Goal: Task Accomplishment & Management: Use online tool/utility

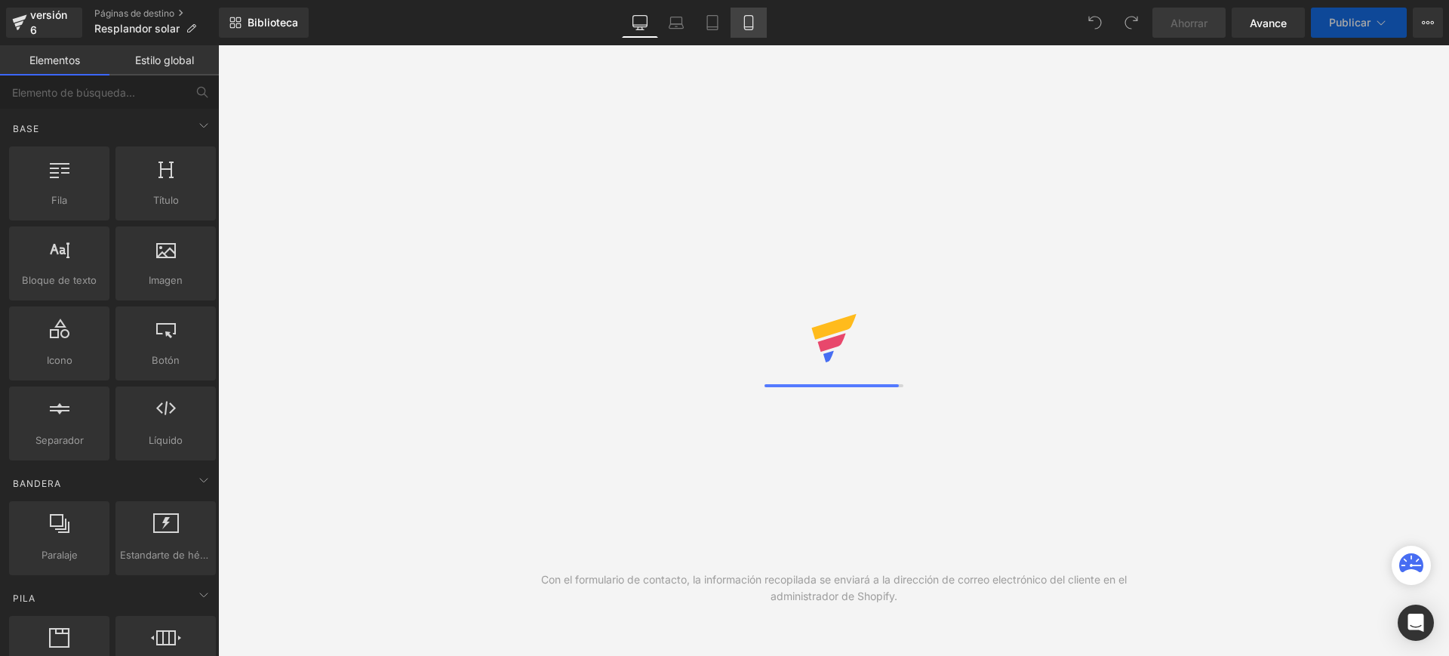
click at [745, 21] on icon at bounding box center [748, 22] width 15 height 15
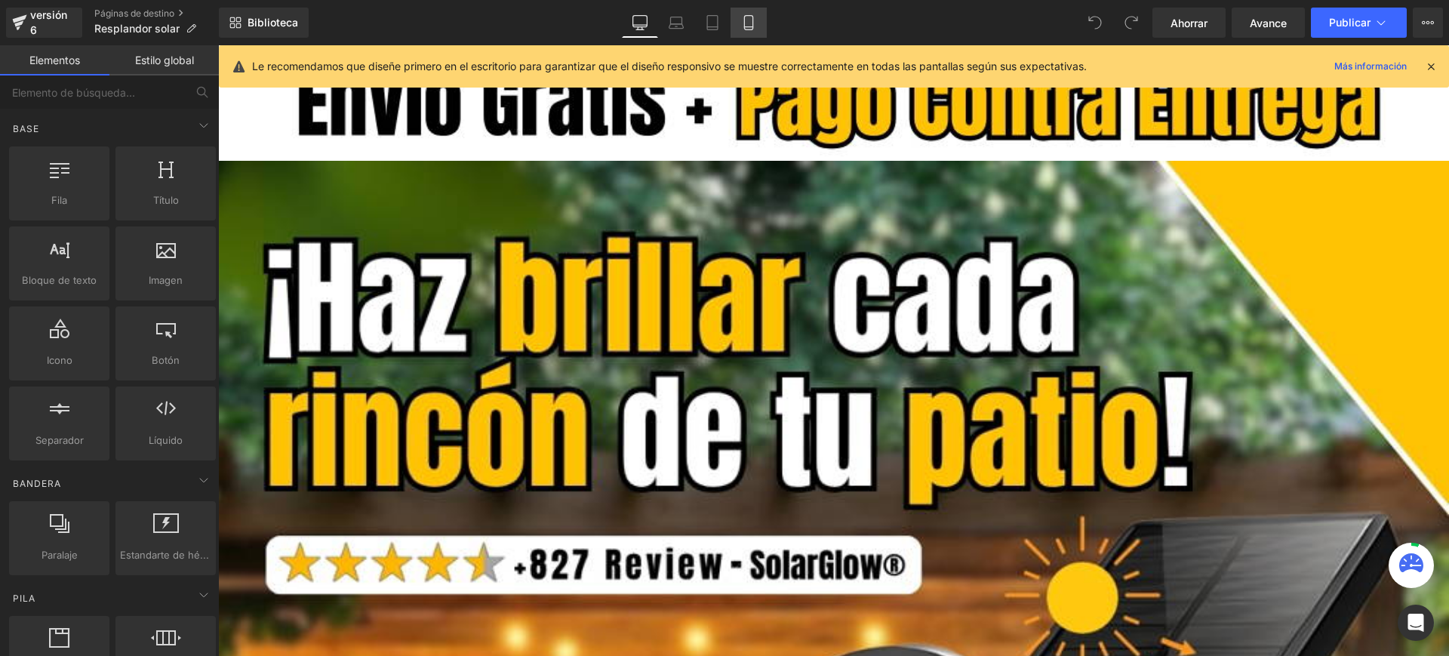
click at [753, 21] on icon at bounding box center [748, 22] width 15 height 15
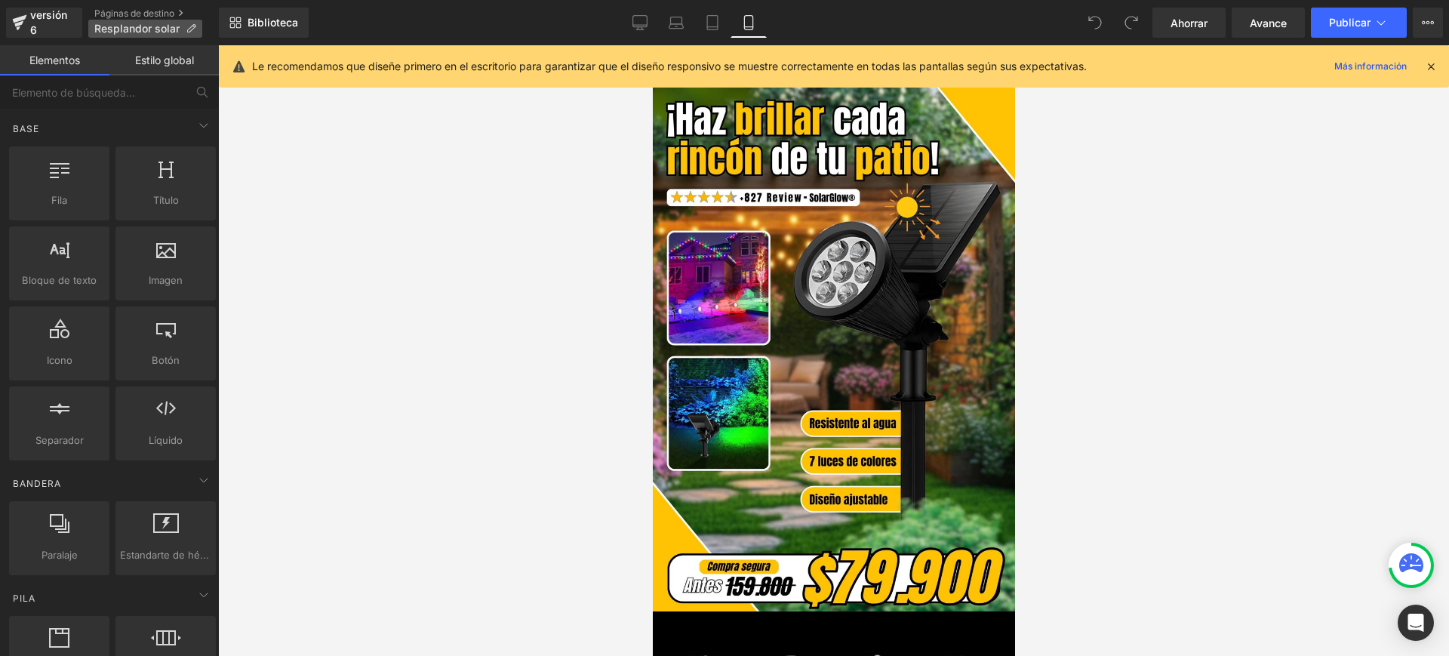
click at [190, 31] on icon at bounding box center [191, 28] width 11 height 11
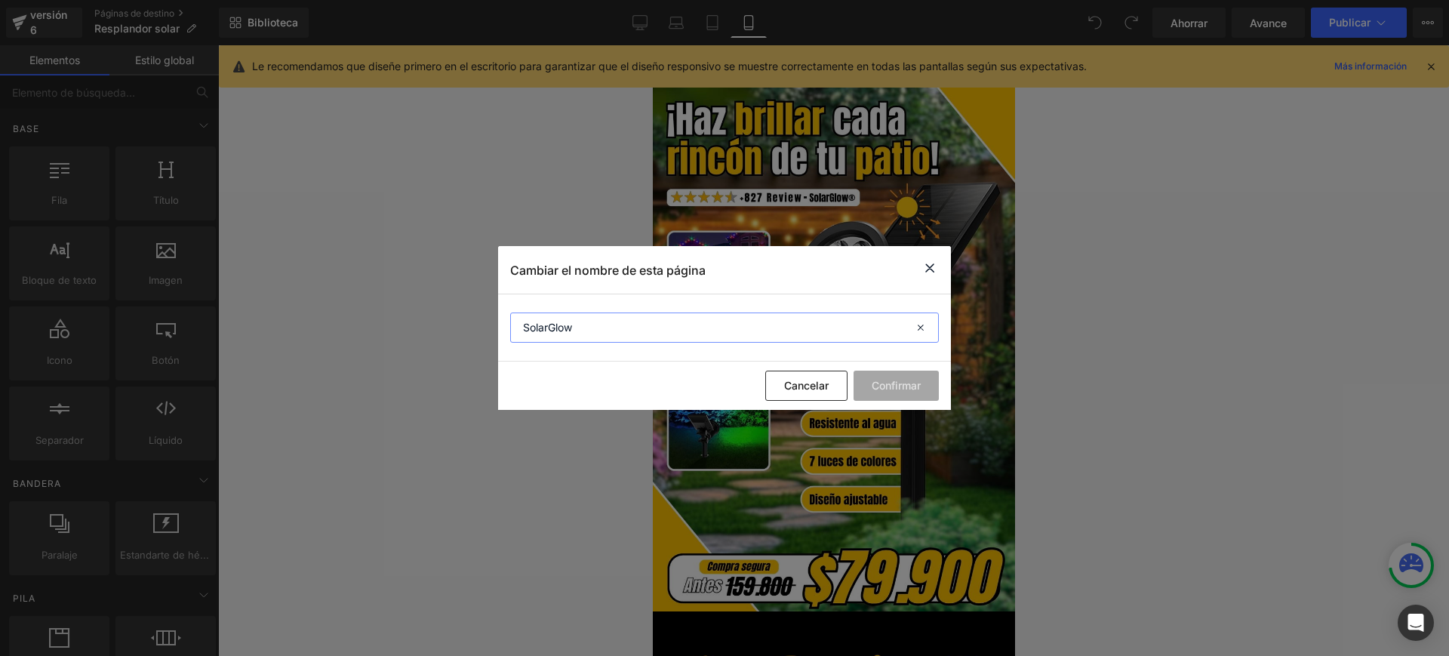
click at [520, 327] on input "SolarGlow" at bounding box center [724, 328] width 429 height 30
type input "Proyector SolarGlow"
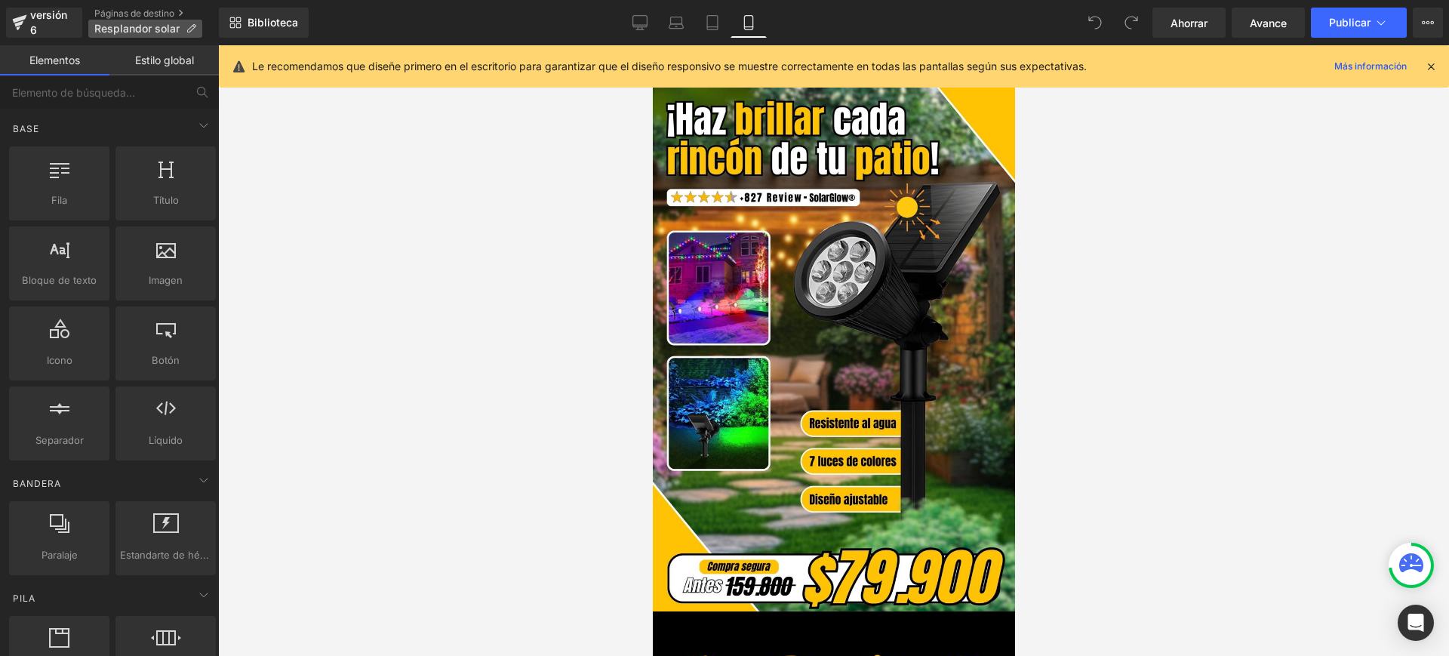
click at [192, 26] on icon at bounding box center [191, 28] width 11 height 11
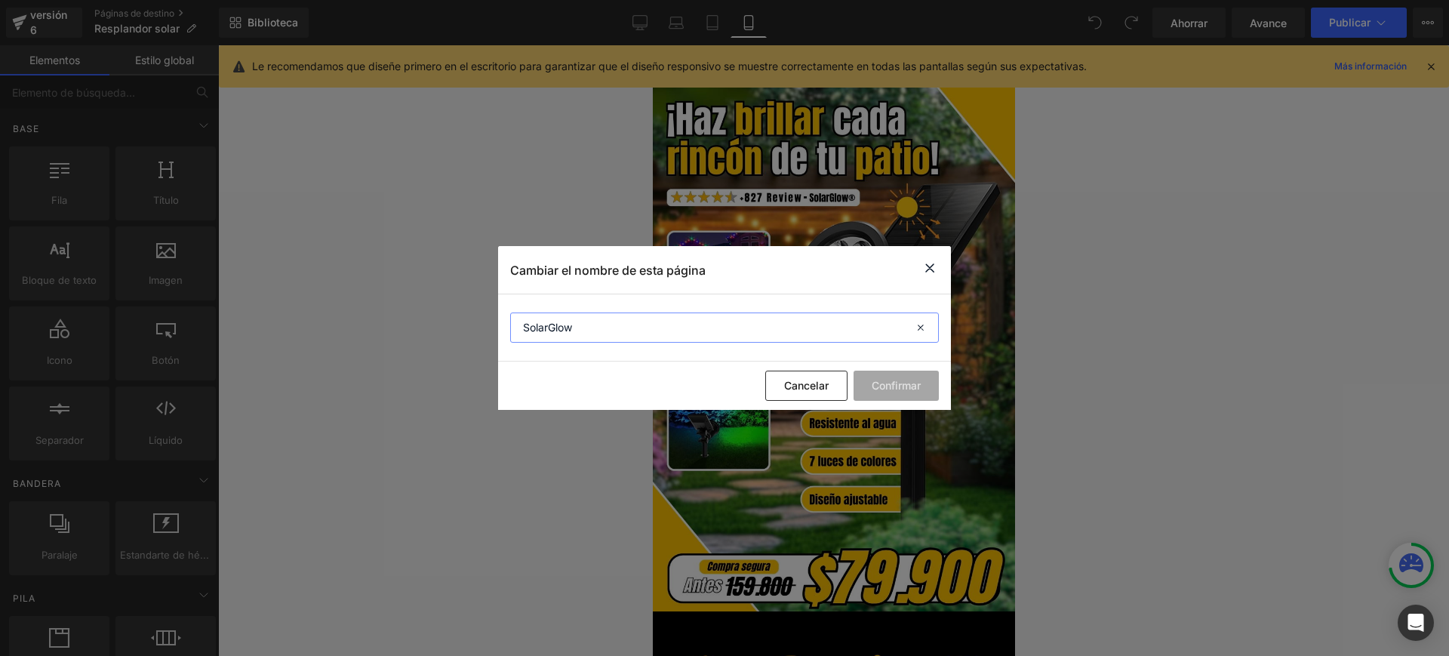
click at [529, 326] on input "SolarGlow" at bounding box center [724, 328] width 429 height 30
click at [587, 332] on input "SolarGlow" at bounding box center [724, 328] width 429 height 30
paste input "®"
click at [522, 331] on input "SolarGlow®" at bounding box center [724, 328] width 429 height 30
click at [694, 313] on input "Proyector SolarGlow®" at bounding box center [724, 328] width 429 height 30
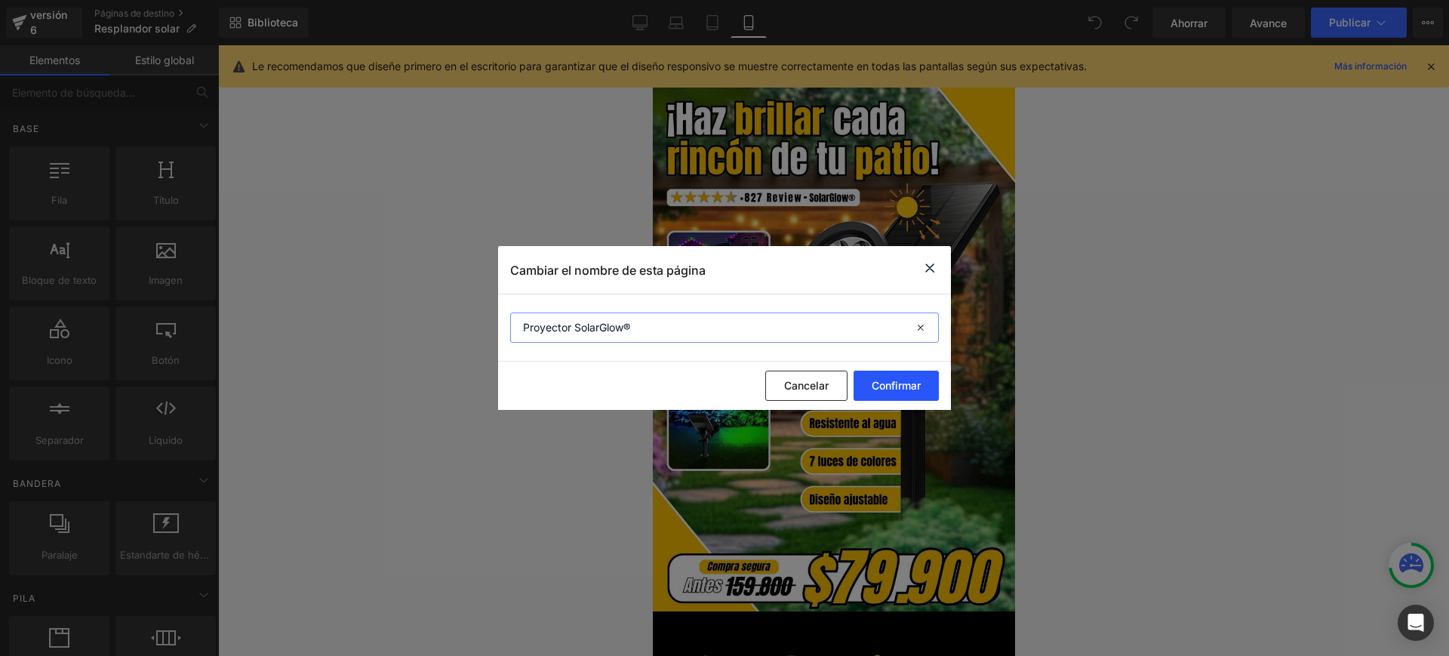
type input "Proyector SolarGlow®"
click at [898, 386] on font "Confirmar" at bounding box center [896, 385] width 49 height 13
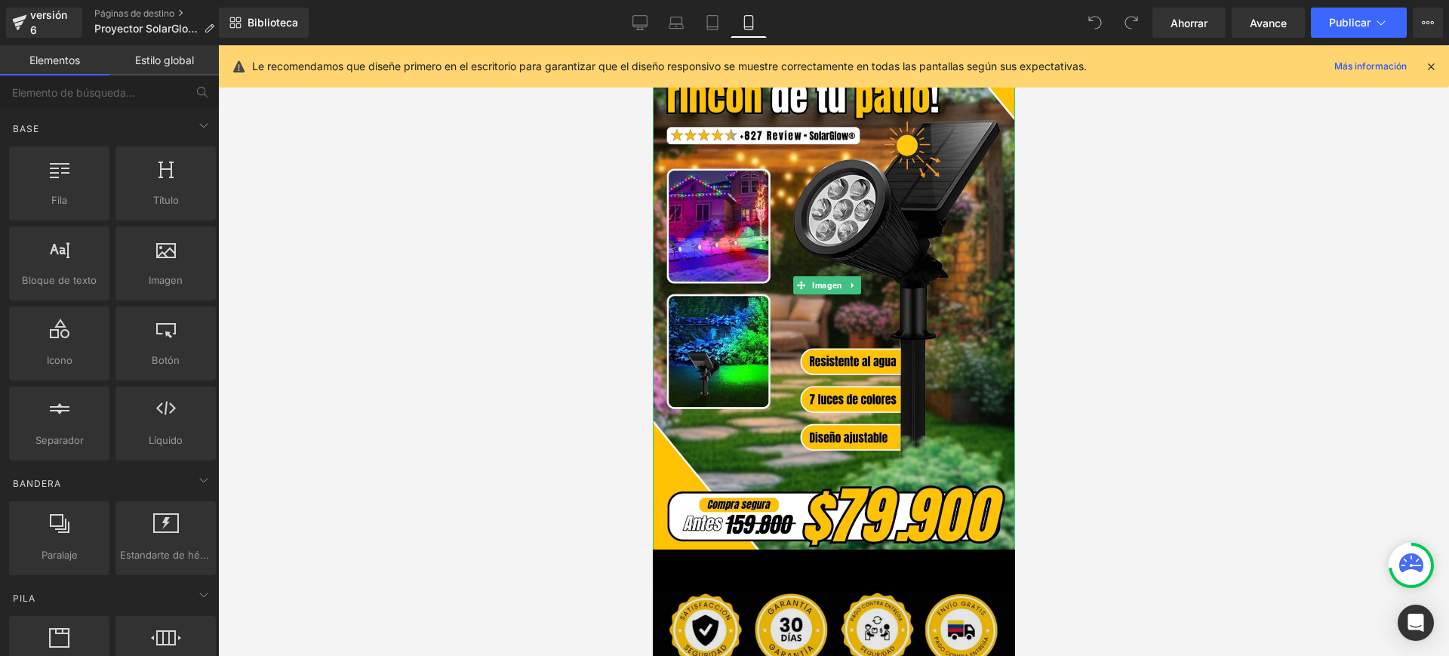
scroll to position [94, 0]
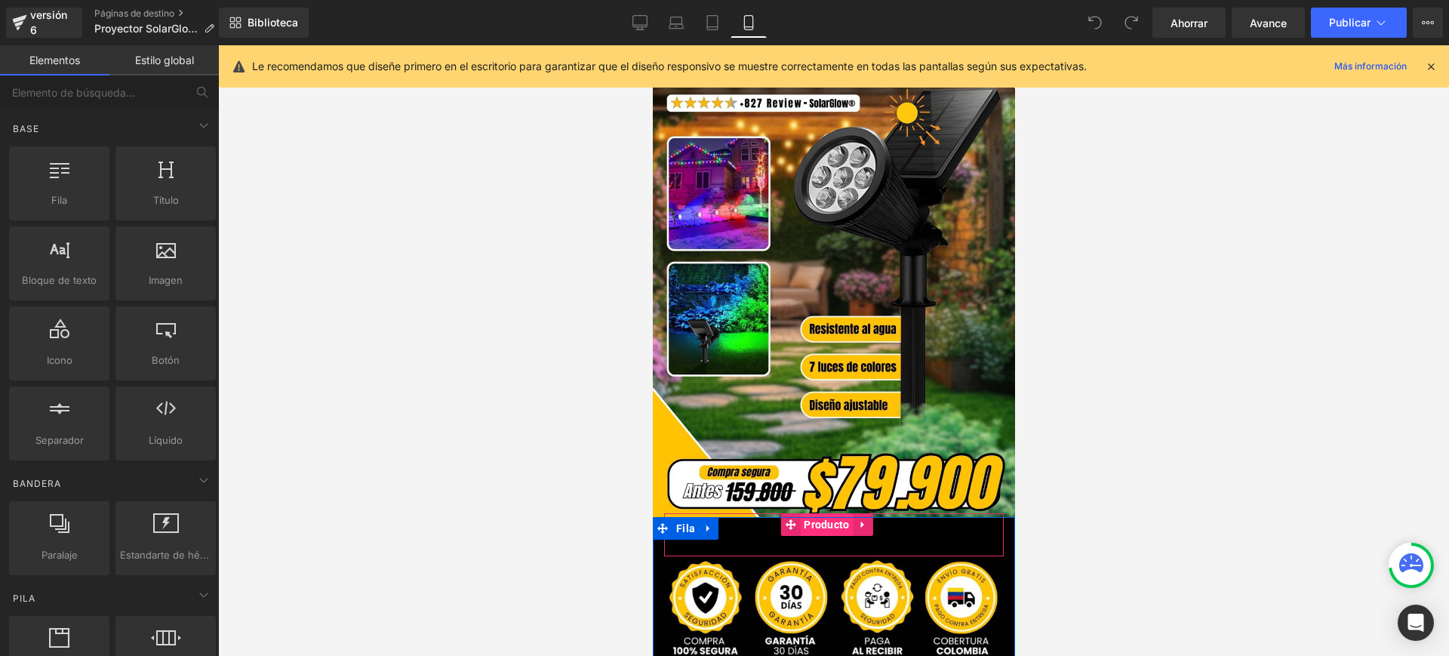
click at [815, 519] on font "Producto" at bounding box center [825, 525] width 45 height 12
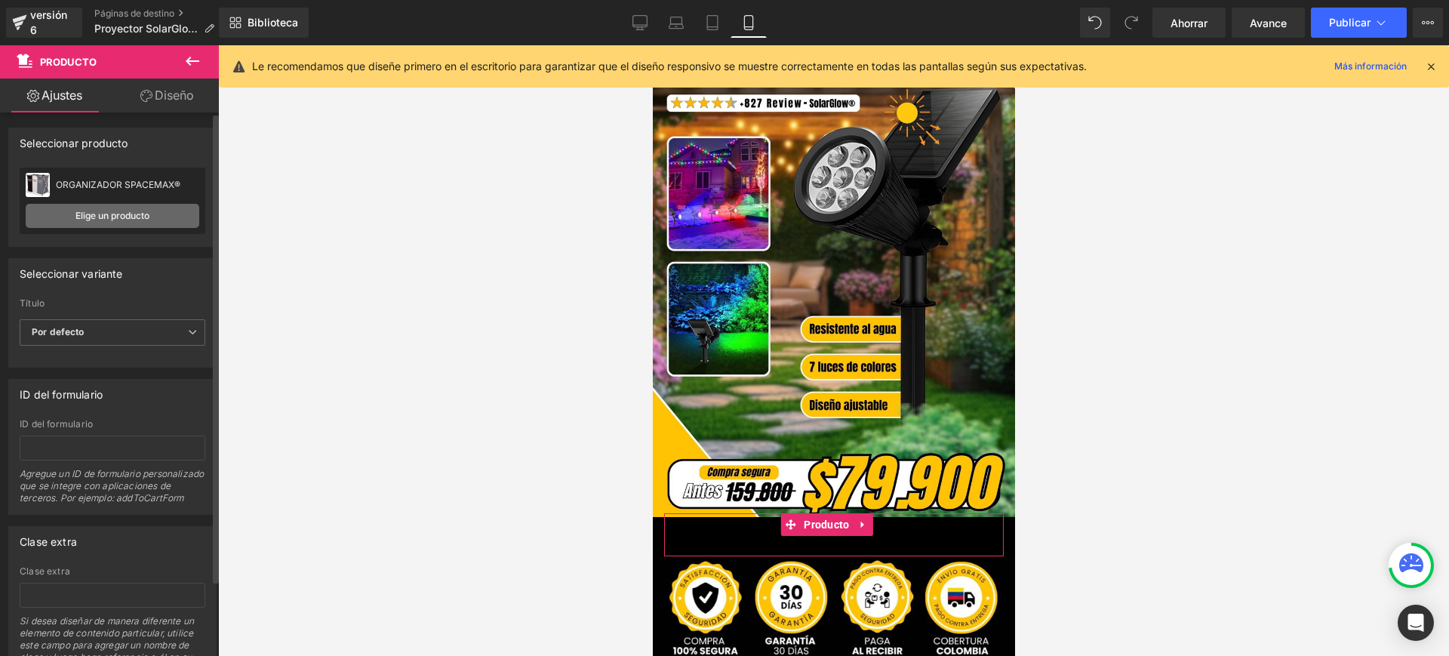
click at [122, 214] on font "Elige un producto" at bounding box center [112, 215] width 74 height 11
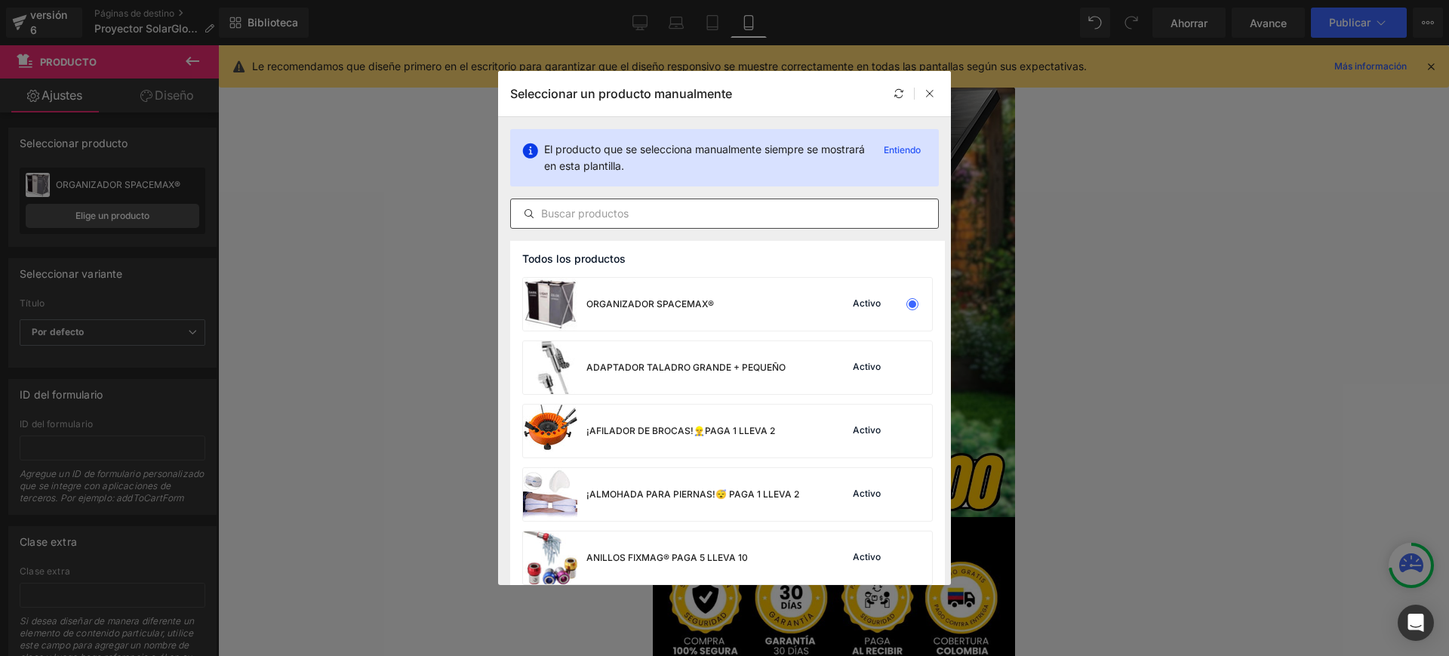
click at [591, 217] on input "text" at bounding box center [724, 214] width 427 height 18
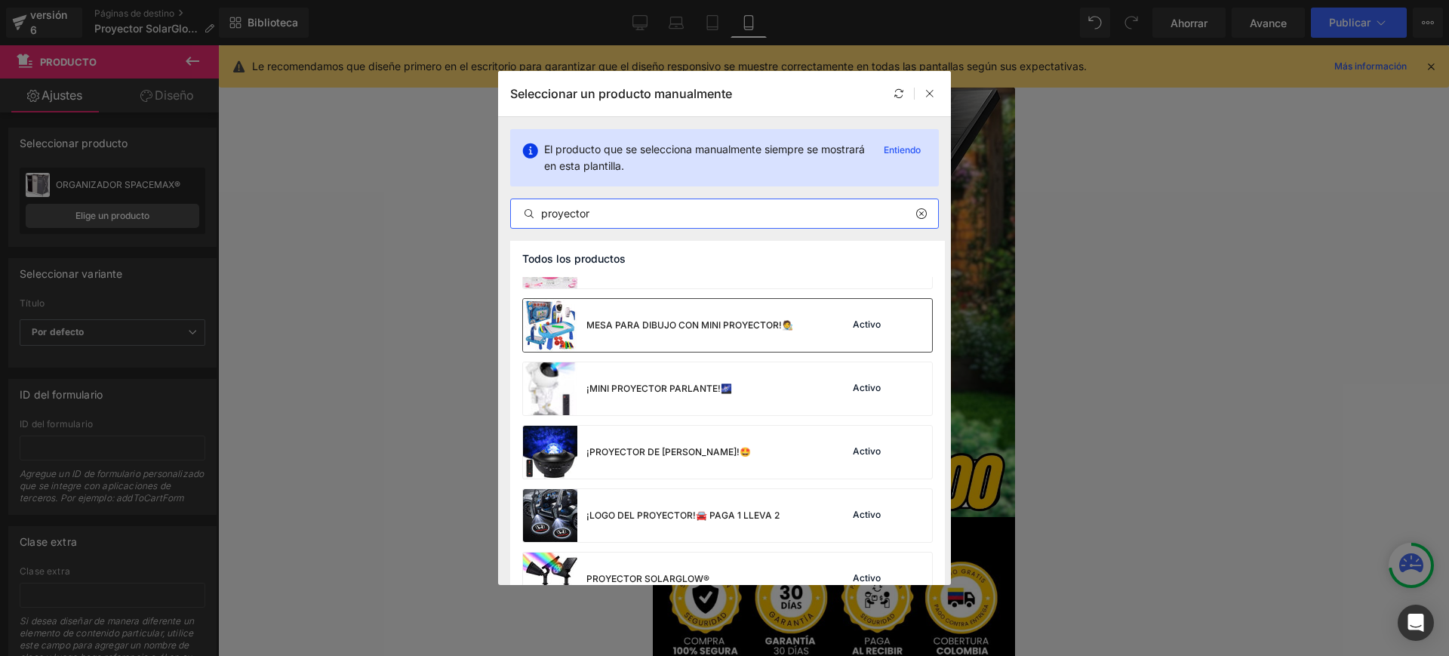
scroll to position [75, 0]
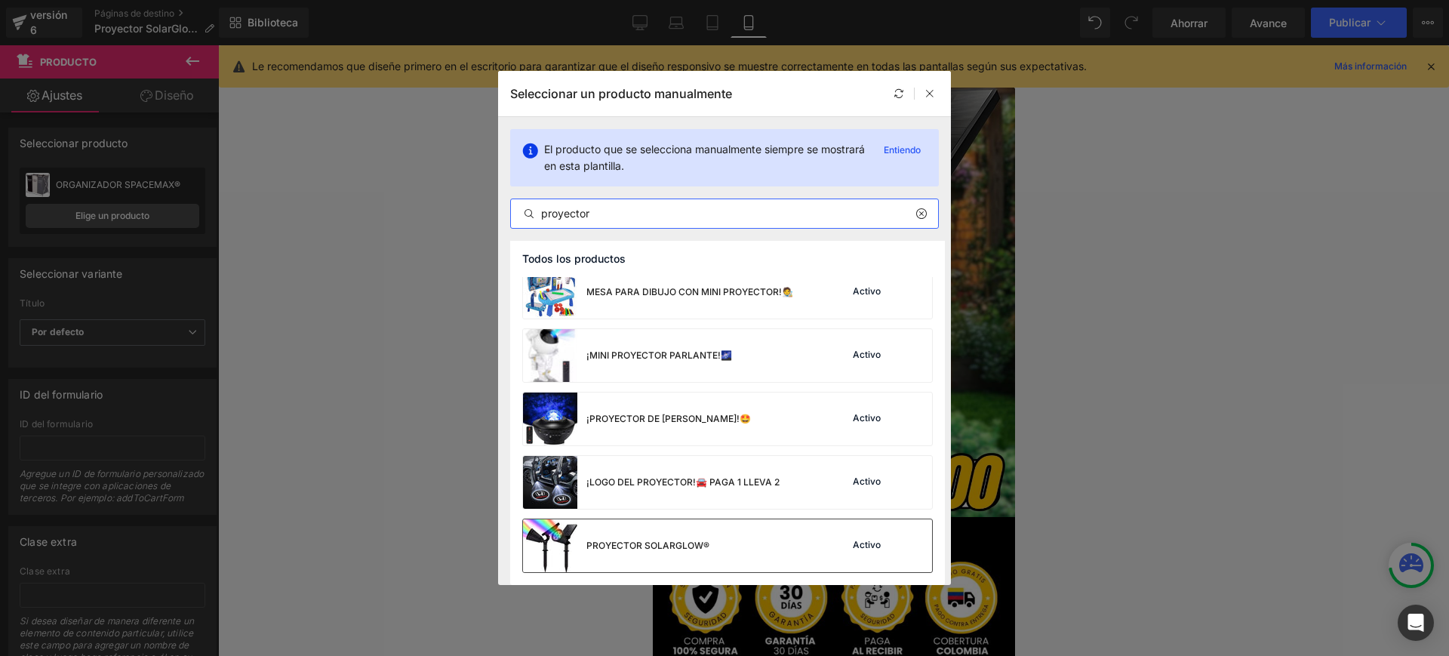
type input "proyector"
click at [679, 545] on font "PROYECTOR SOLARGLOW®" at bounding box center [648, 545] width 123 height 11
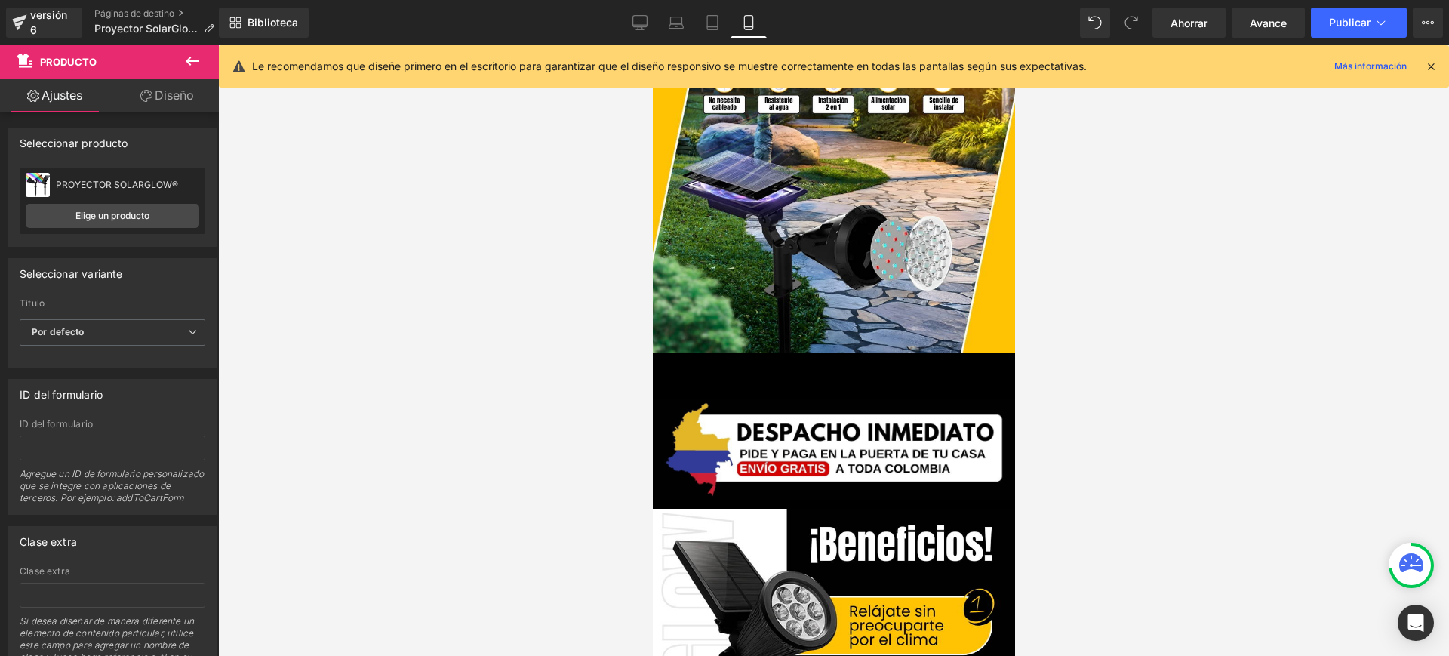
scroll to position [2548, 0]
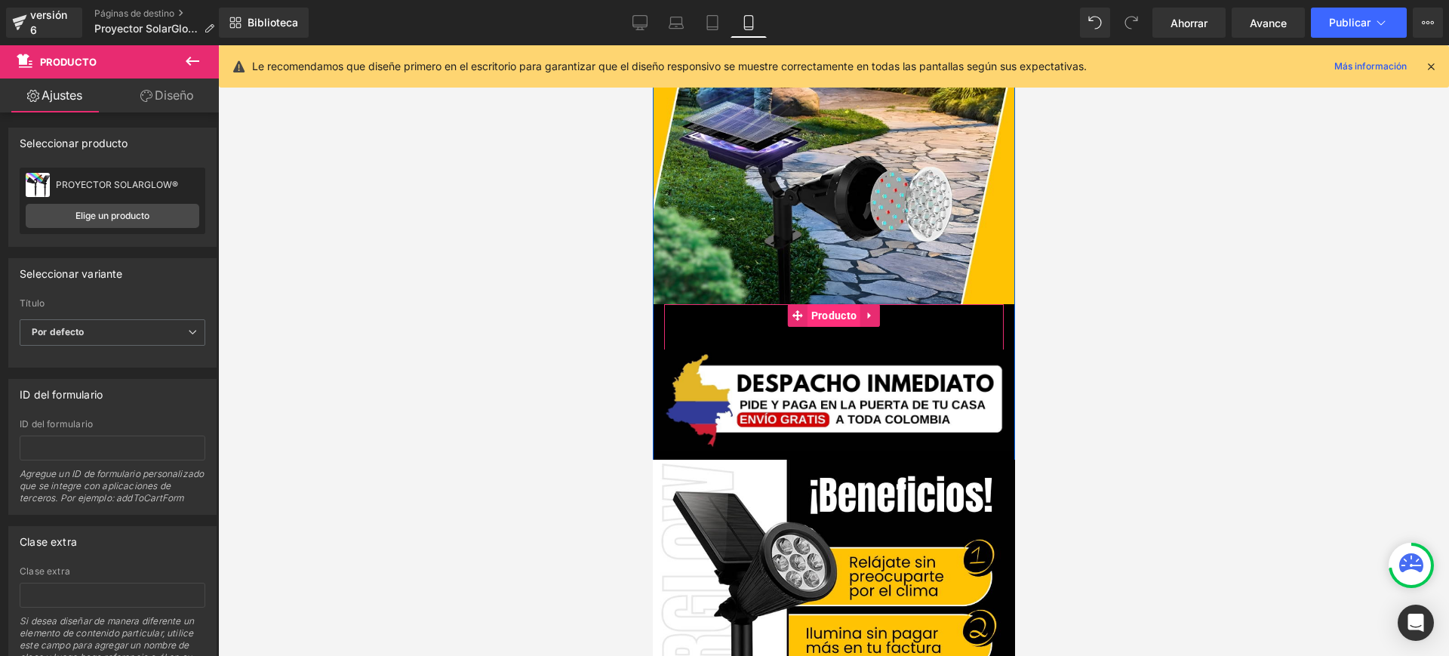
click at [827, 309] on font "Producto" at bounding box center [833, 315] width 45 height 12
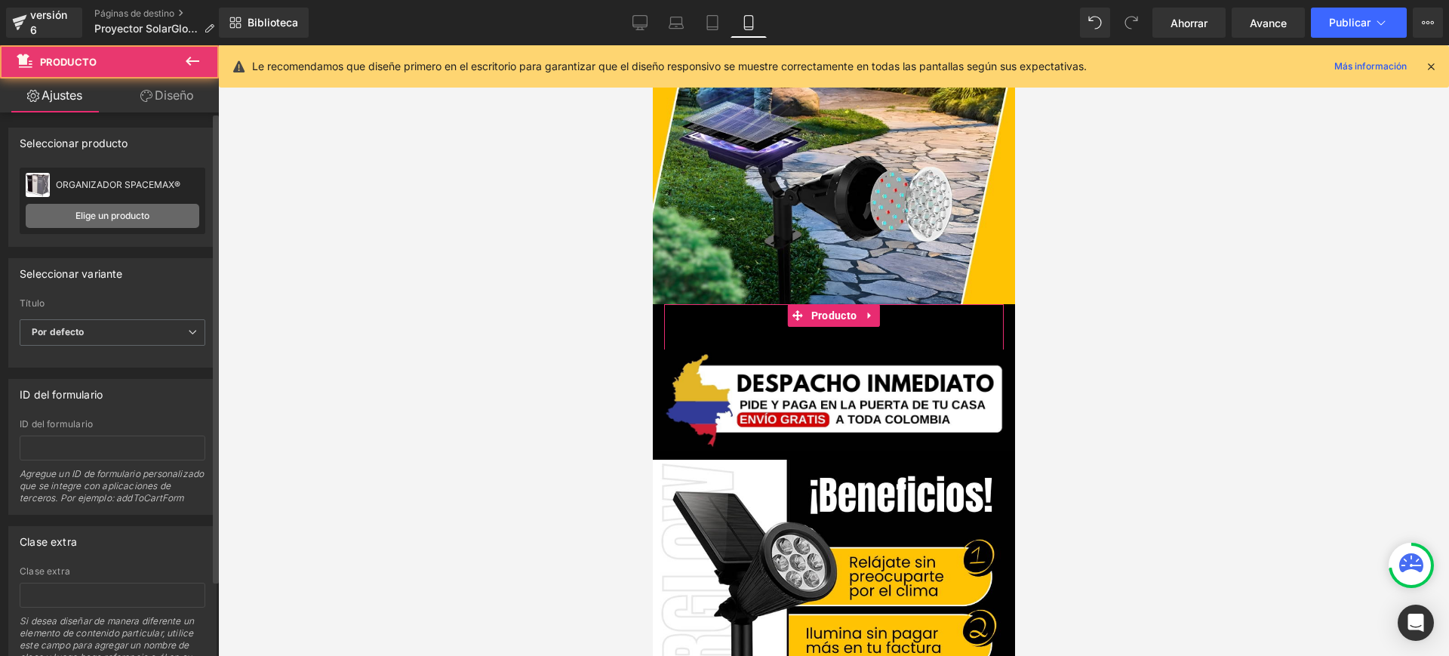
click at [125, 222] on link "Elige un producto" at bounding box center [113, 216] width 174 height 24
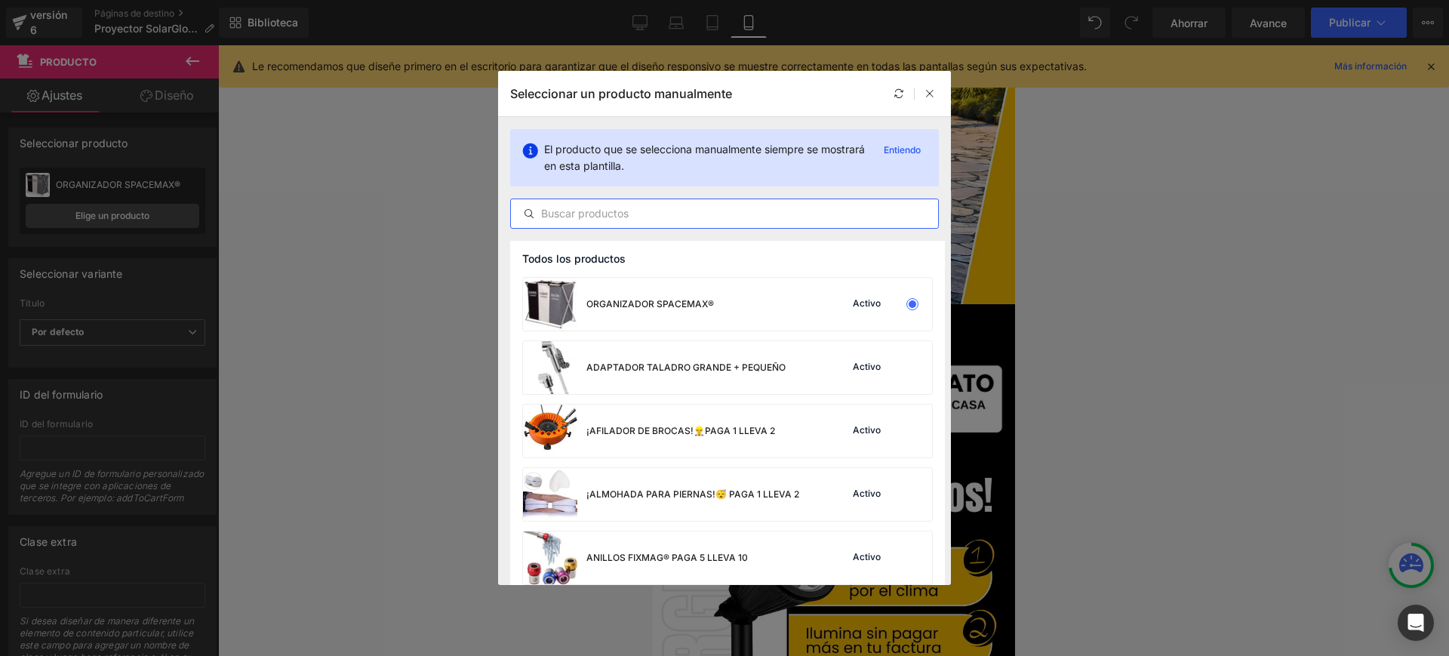
click at [642, 211] on input "text" at bounding box center [724, 214] width 427 height 18
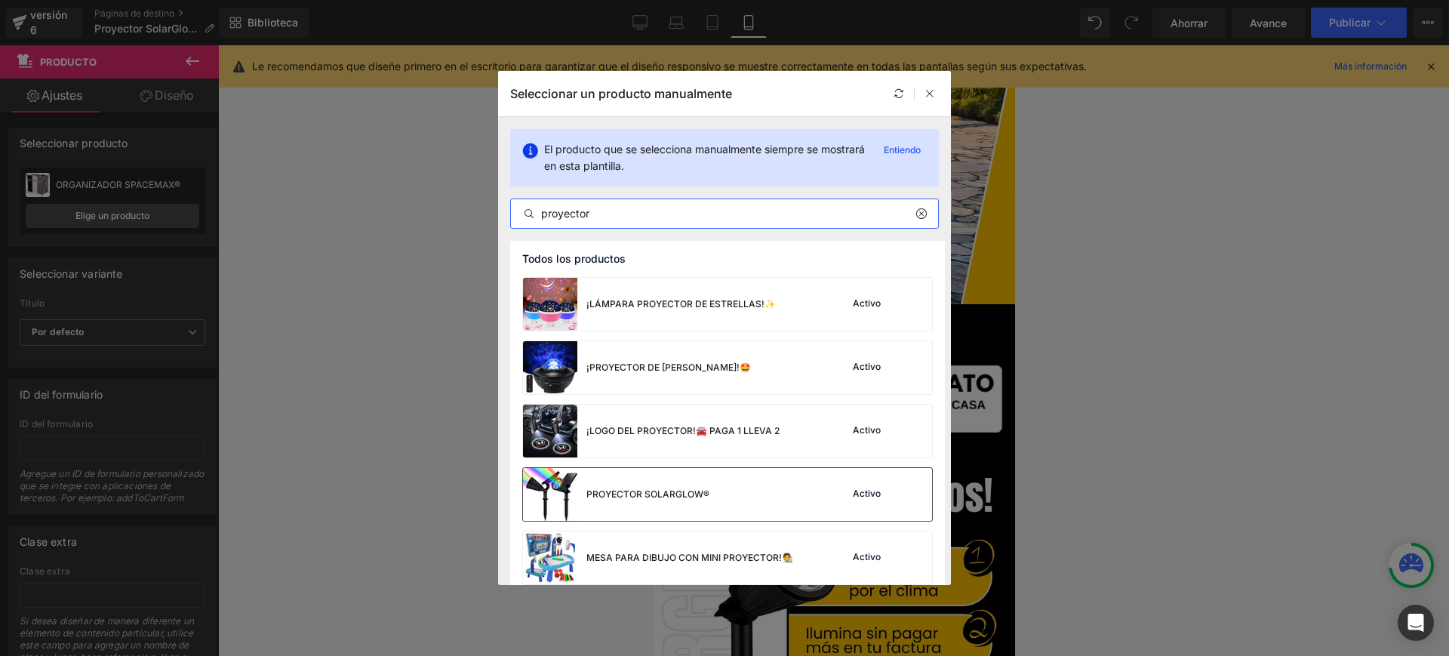
scroll to position [75, 0]
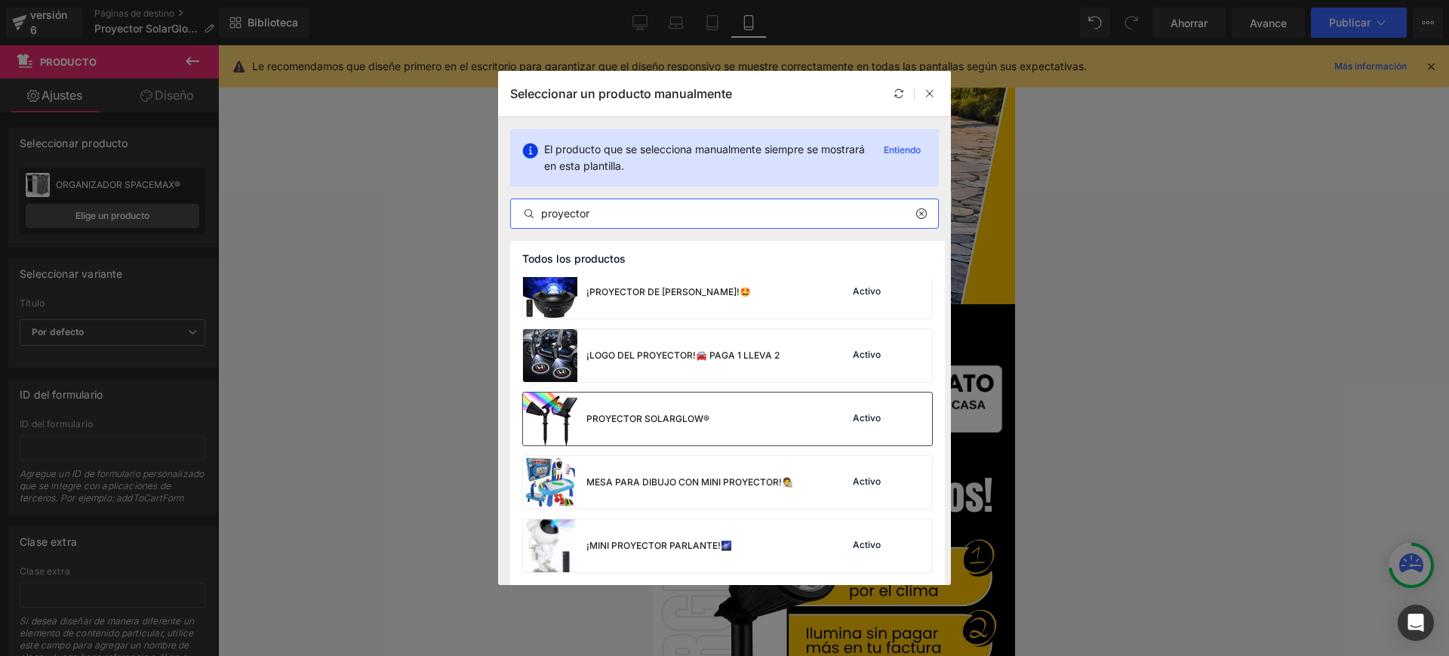
type input "proyector"
click at [697, 434] on div "PROYECTOR SOLARGLOW®" at bounding box center [616, 419] width 186 height 53
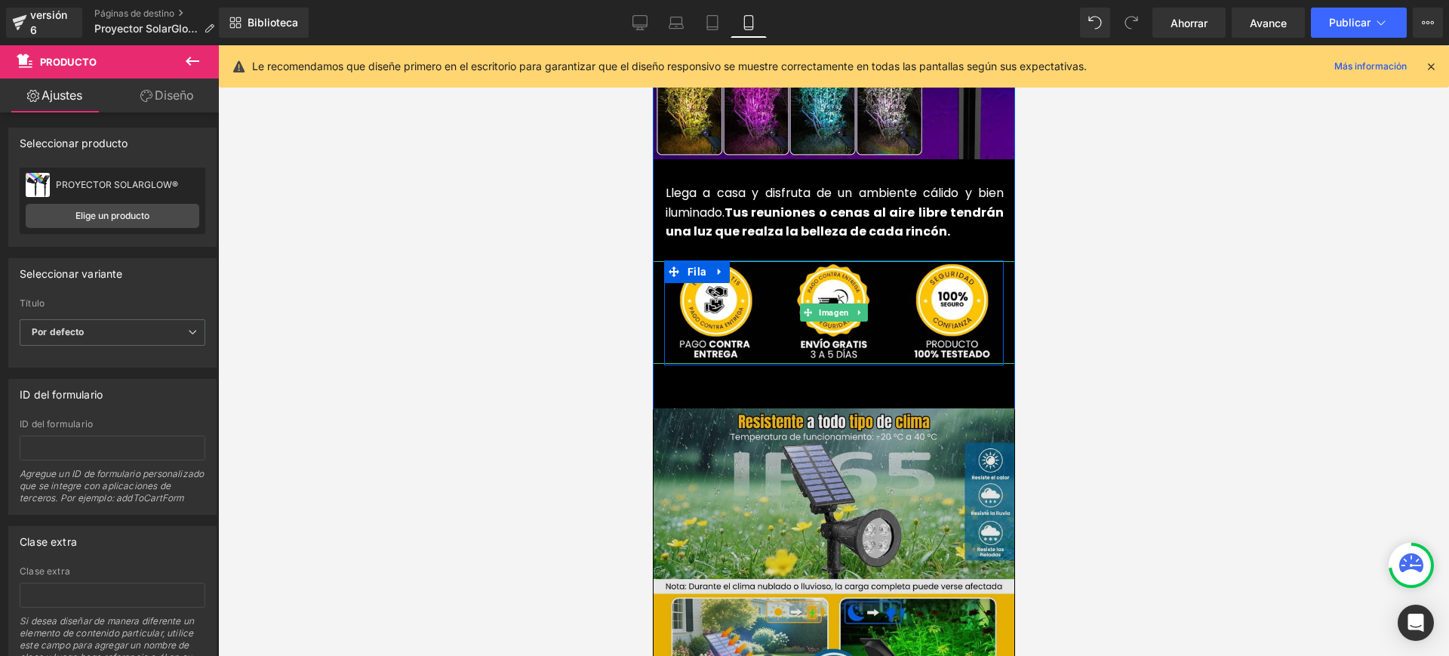
scroll to position [3774, 0]
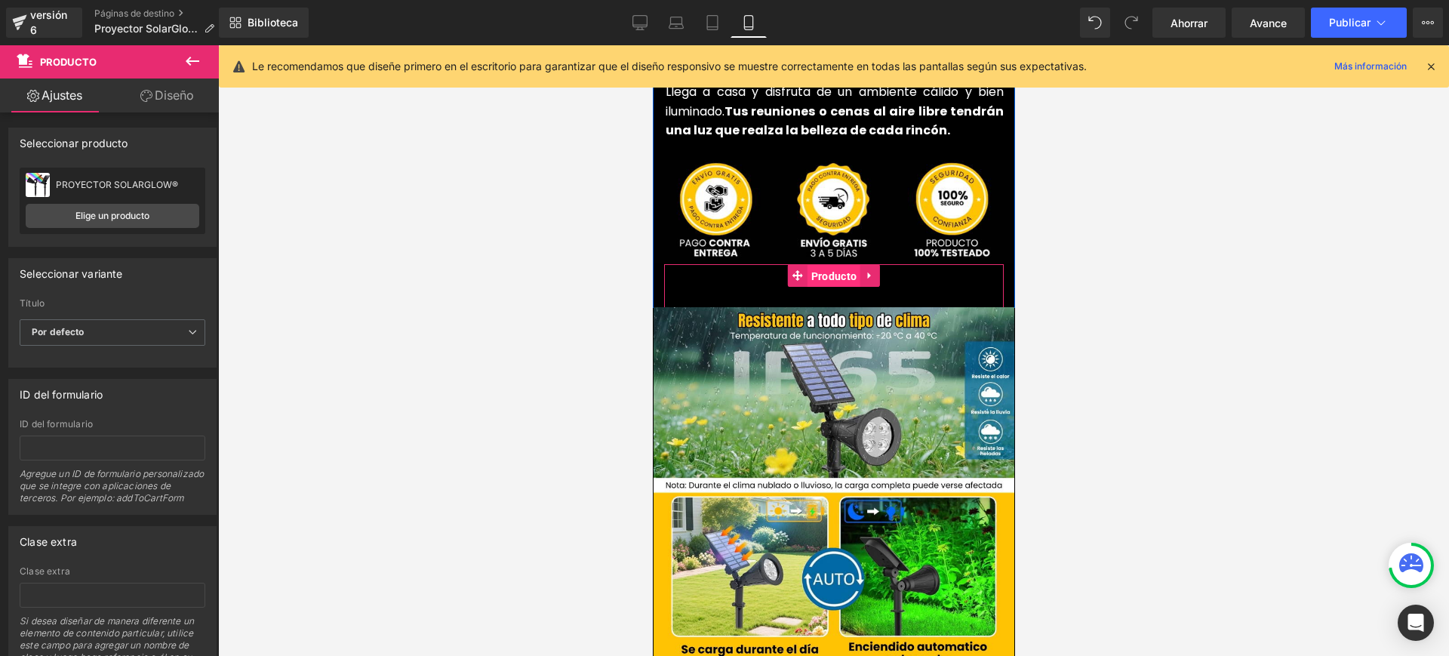
click at [838, 270] on font "Producto" at bounding box center [833, 276] width 45 height 12
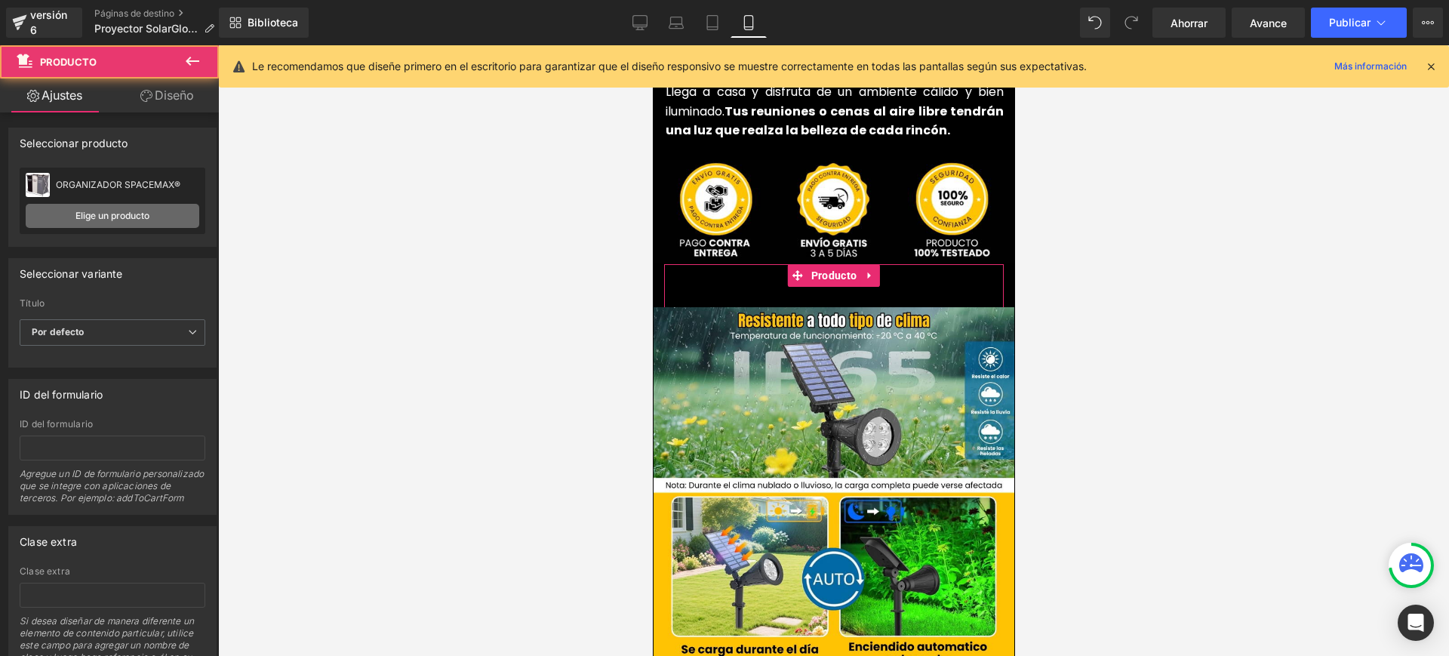
click at [153, 211] on link "Elige un producto" at bounding box center [113, 216] width 174 height 24
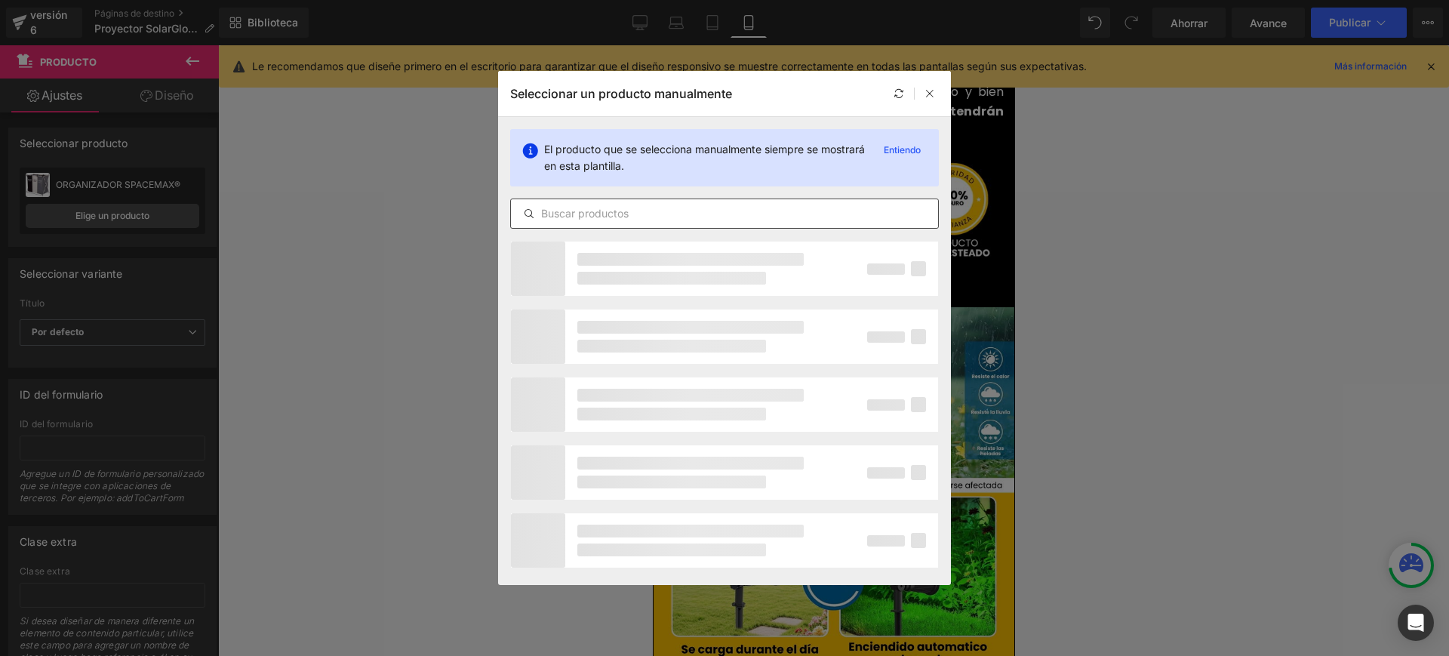
click at [590, 210] on input "text" at bounding box center [724, 214] width 427 height 18
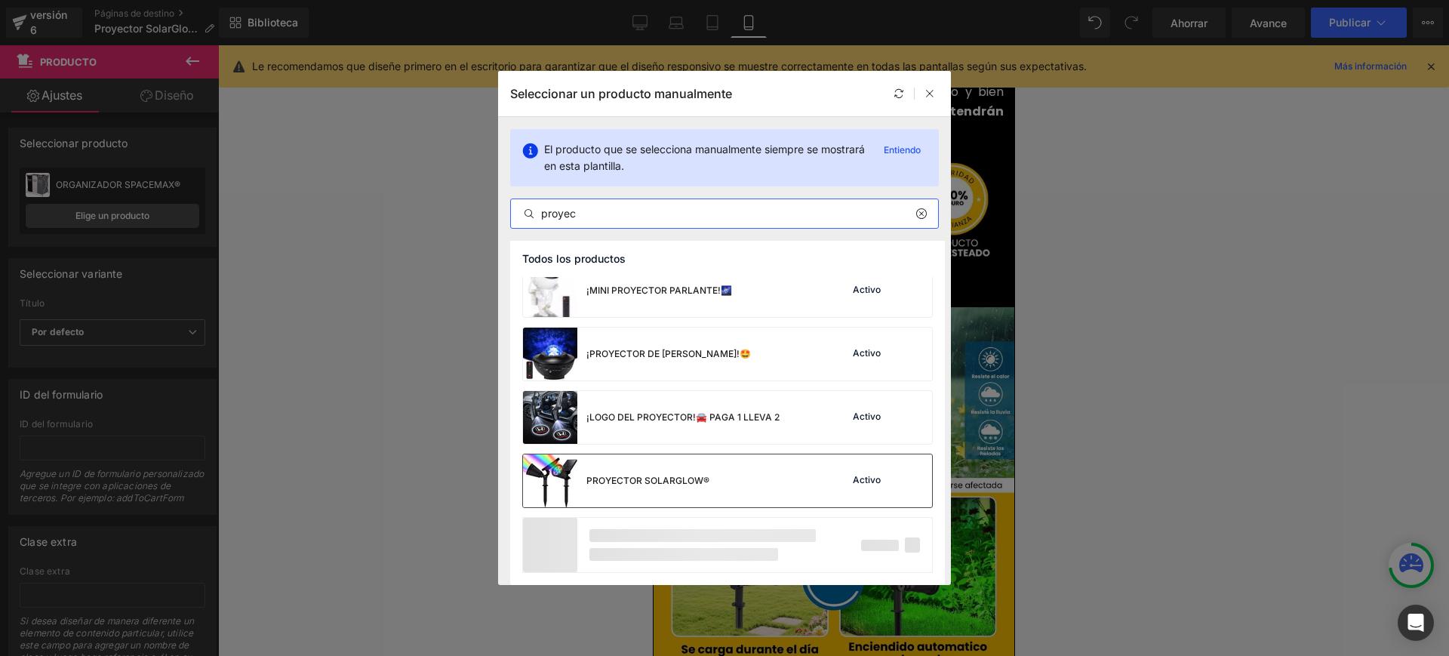
type input "proyec"
click at [724, 482] on div "¡LÁMPARA PROYECTOR DE ESTRELLAS!✨ Activo MESA PARA DIBUJO CON MINI PROYECTOR!🧑‍…" at bounding box center [727, 361] width 435 height 448
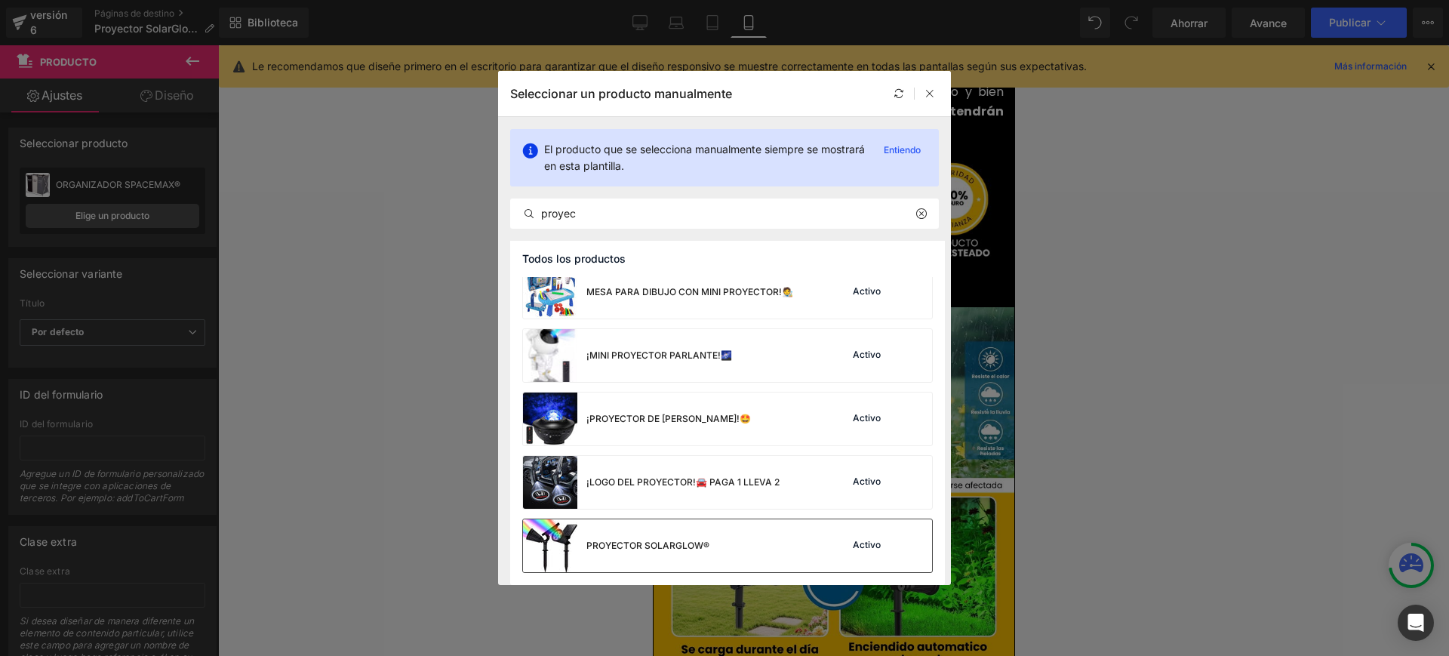
scroll to position [75, 0]
click at [690, 540] on font "PROYECTOR SOLARGLOW®" at bounding box center [648, 545] width 123 height 11
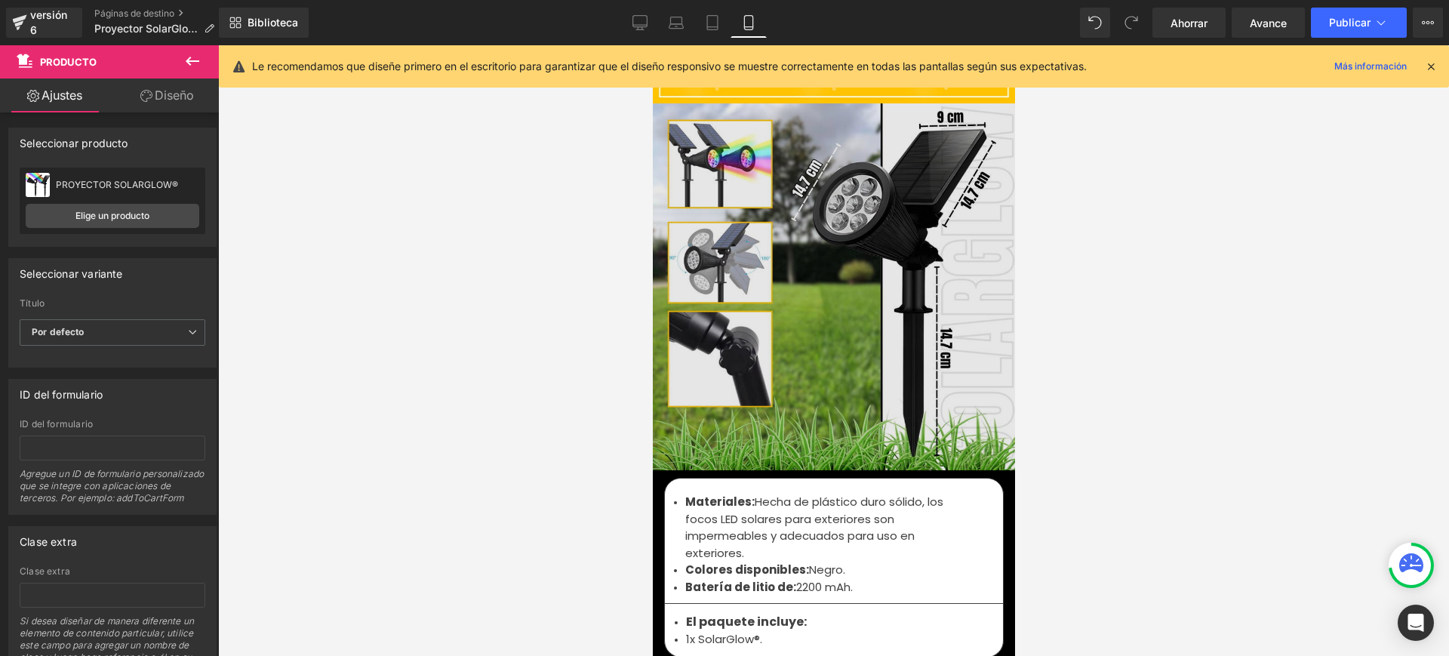
scroll to position [5084, 0]
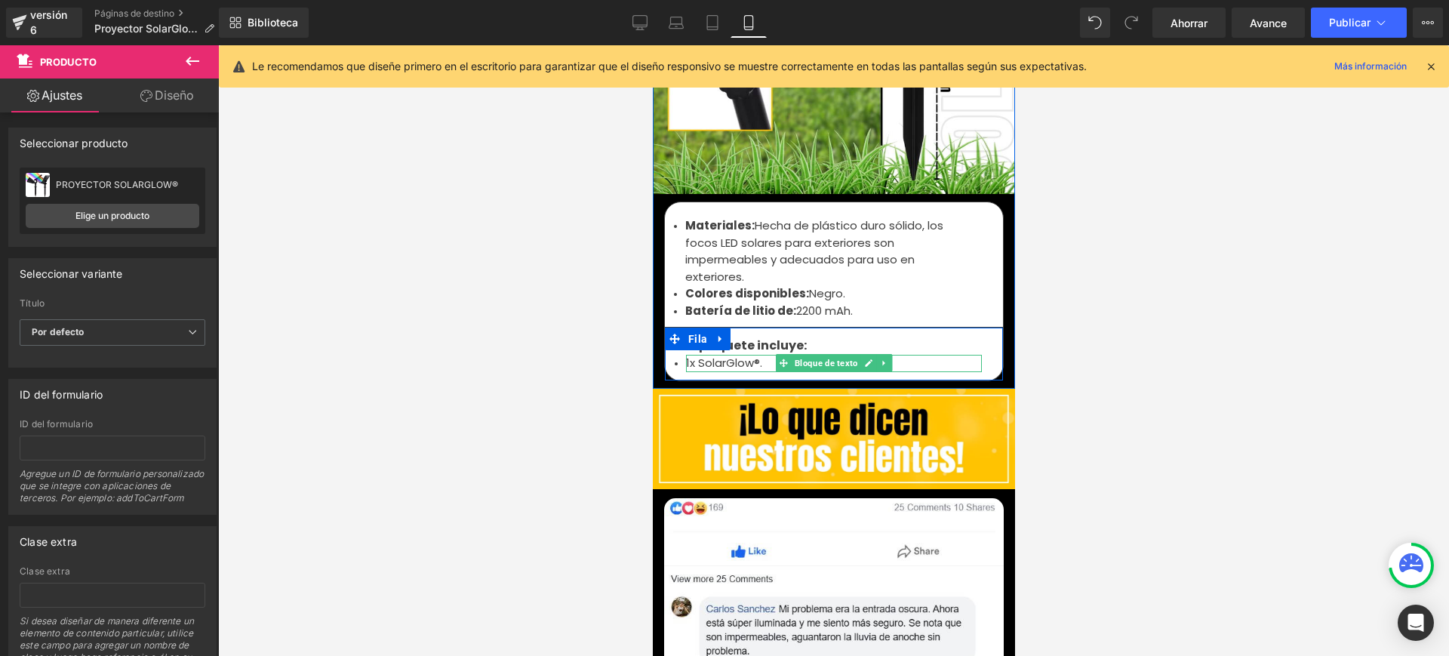
click at [693, 355] on font "1x SolarGlow®." at bounding box center [723, 363] width 76 height 16
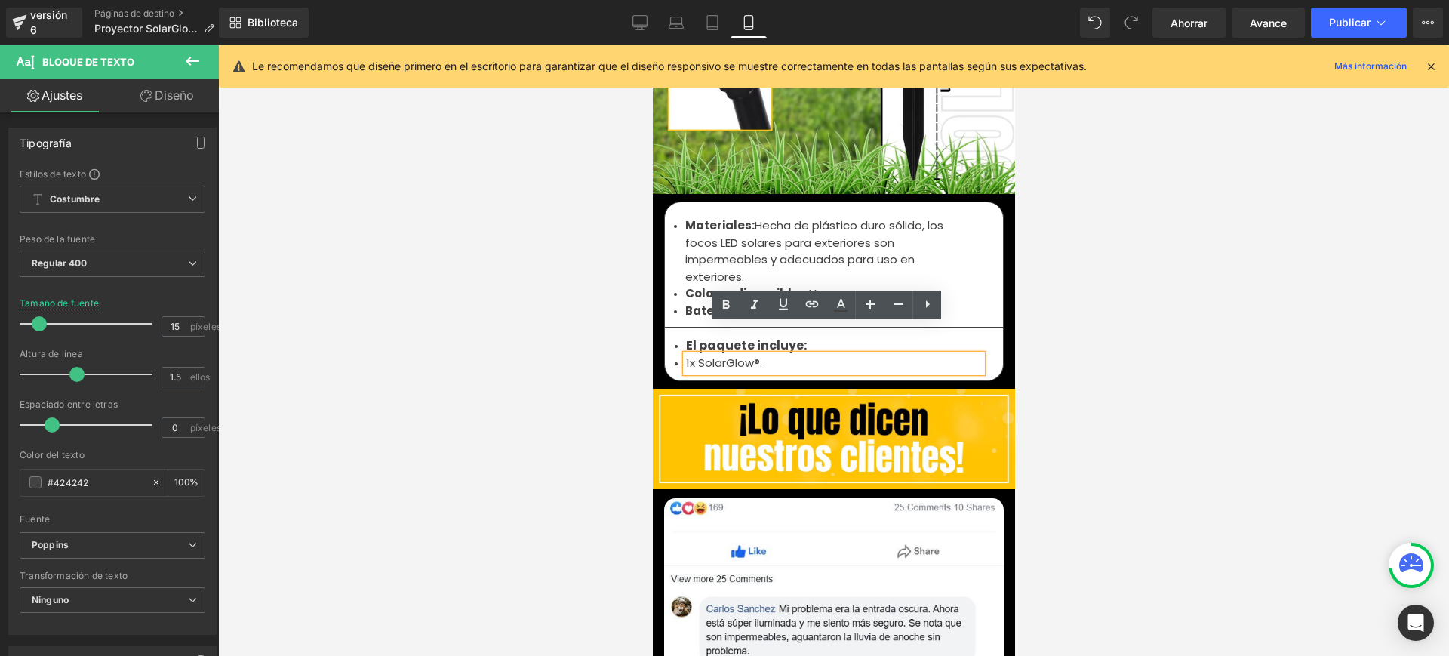
click at [689, 355] on font "1x SolarGlow®." at bounding box center [723, 363] width 76 height 16
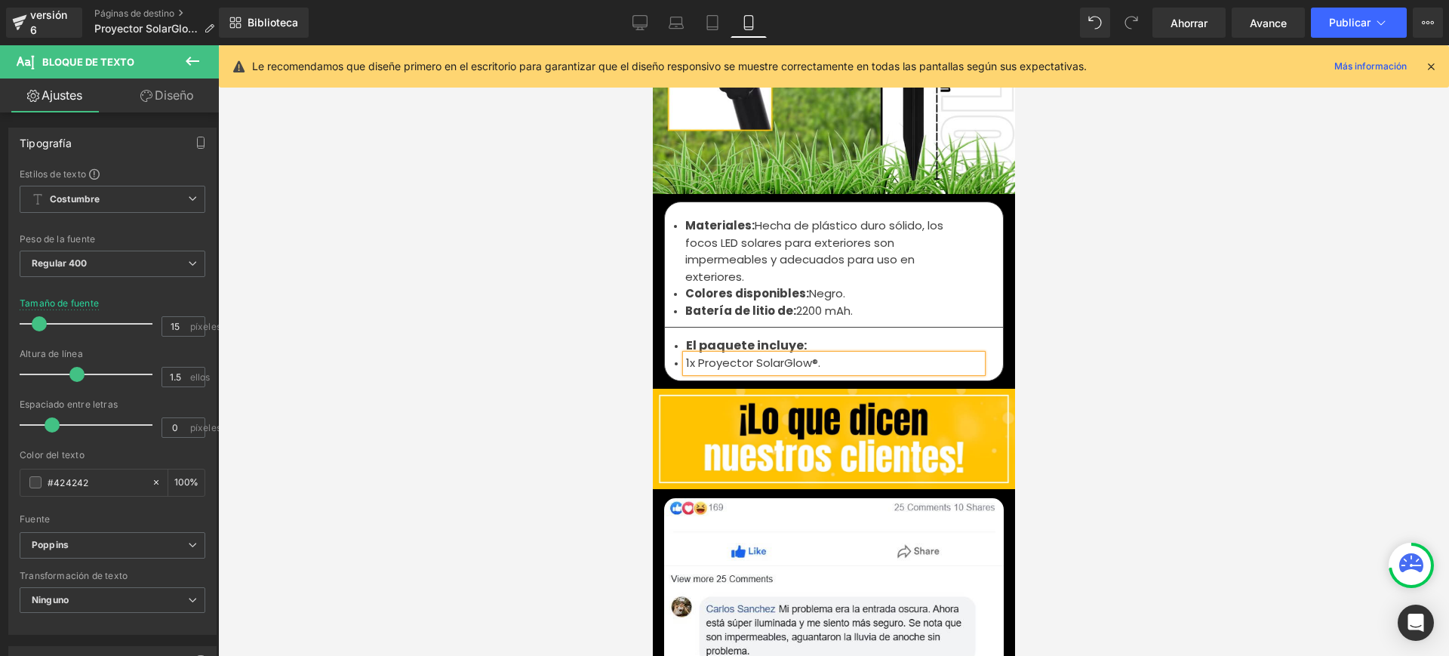
click at [1141, 420] on div at bounding box center [833, 350] width 1231 height 611
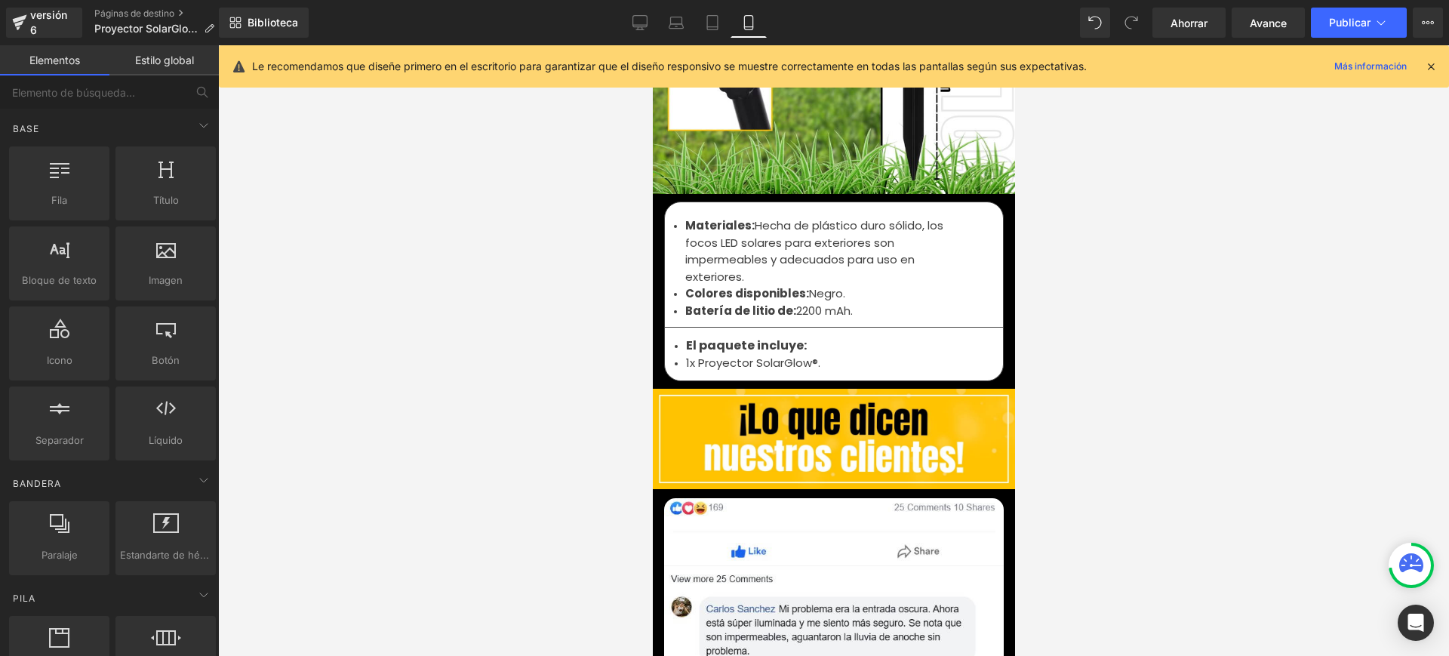
click at [1166, 414] on div at bounding box center [833, 350] width 1231 height 611
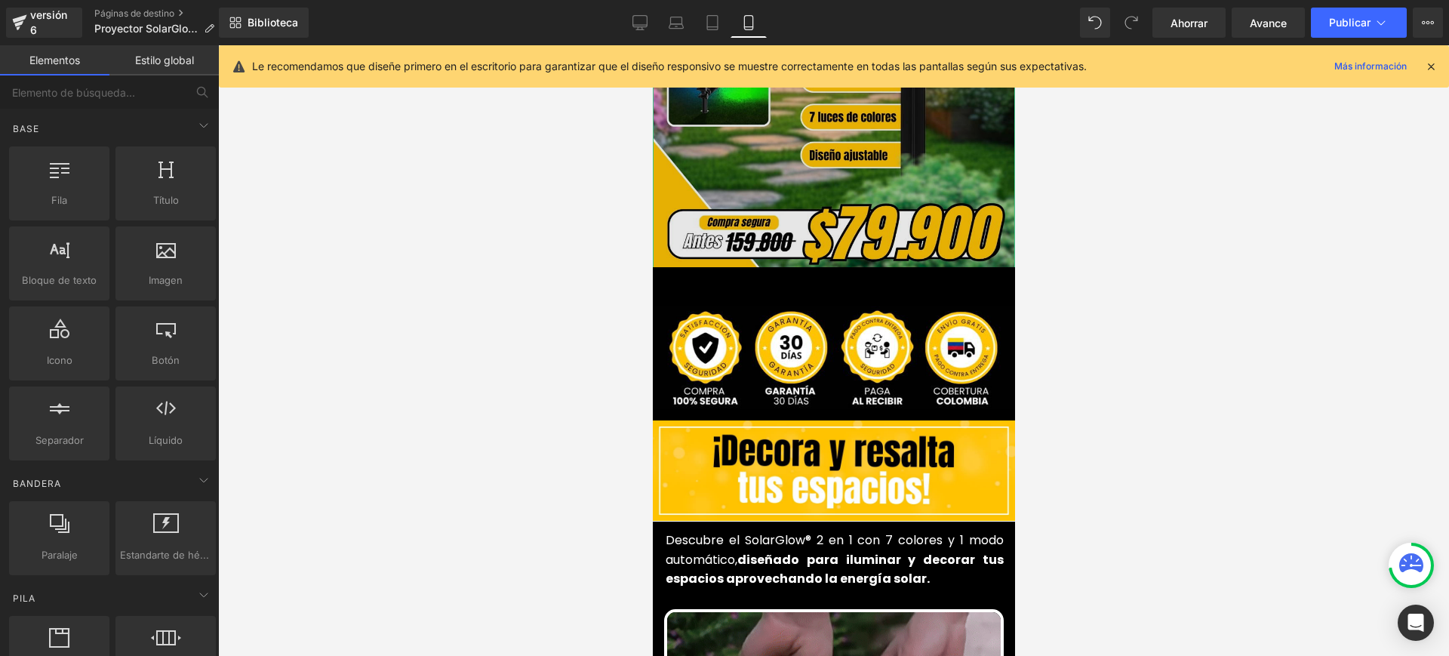
scroll to position [377, 0]
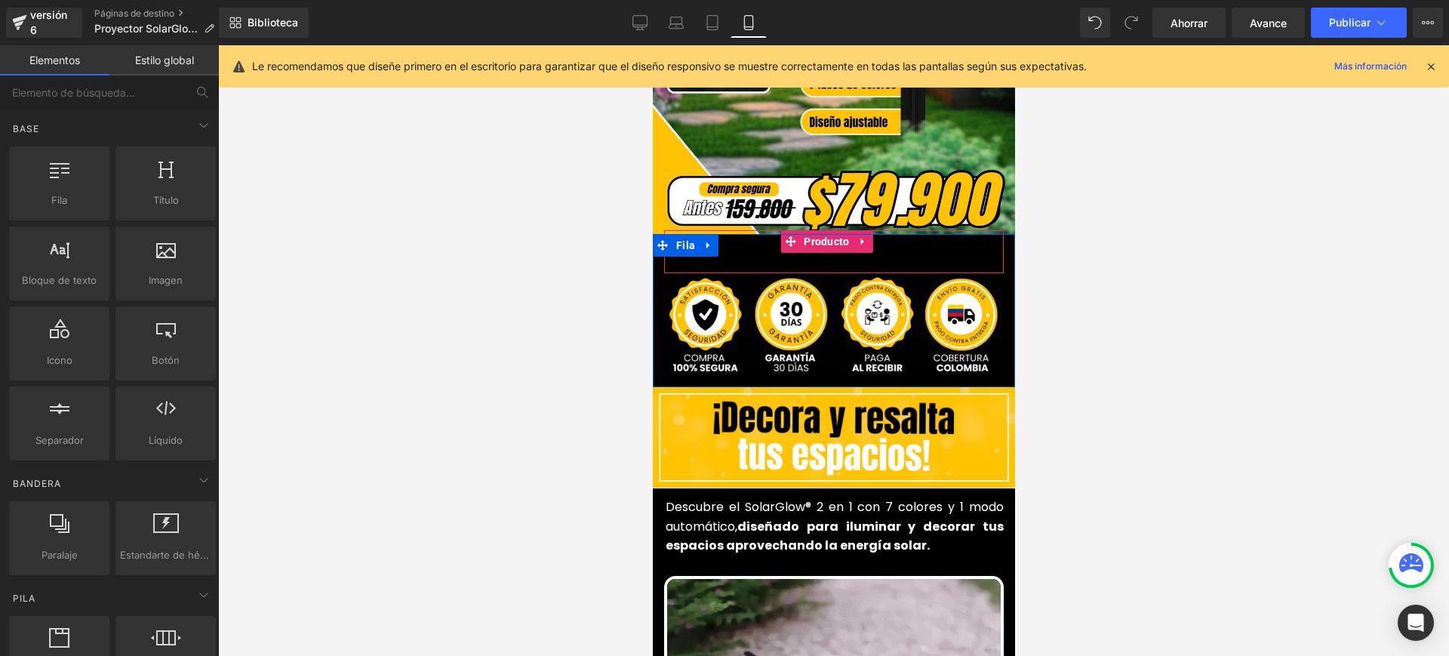
click at [834, 236] on div "Añadir a la cesta (P) Botón del carrito" at bounding box center [834, 249] width 340 height 38
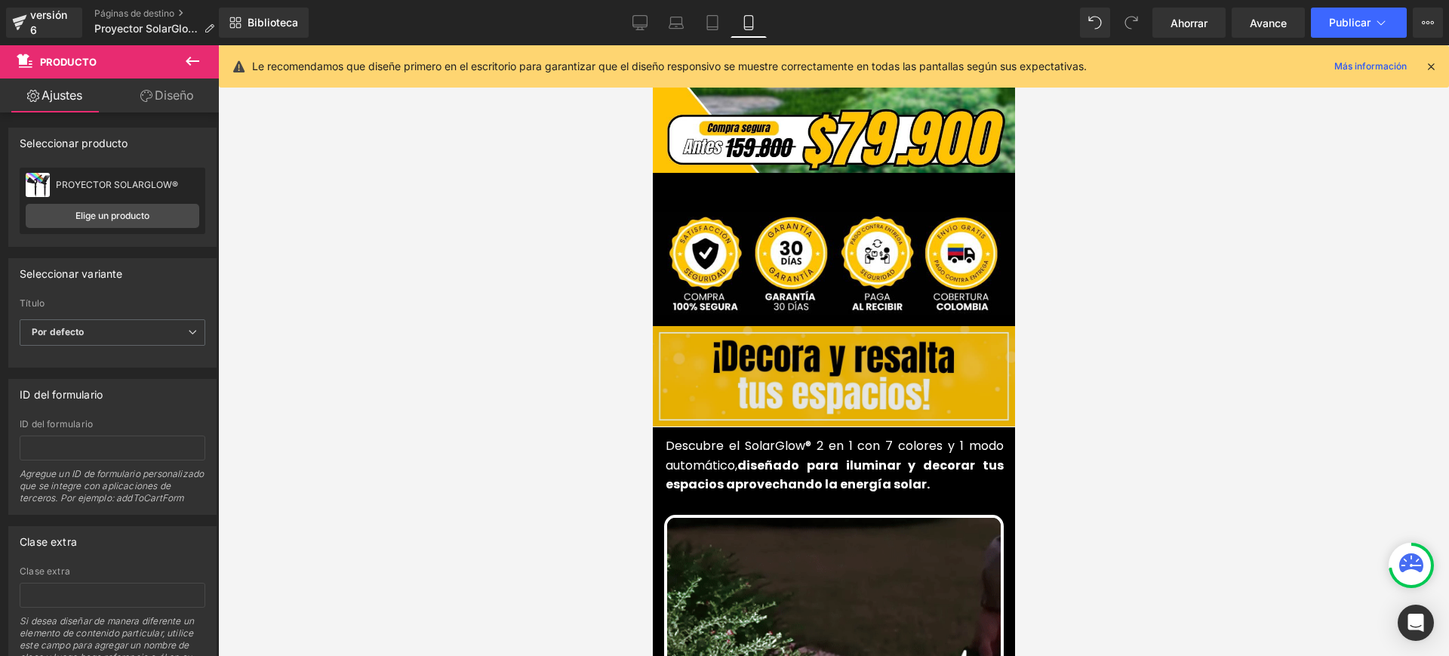
scroll to position [472, 0]
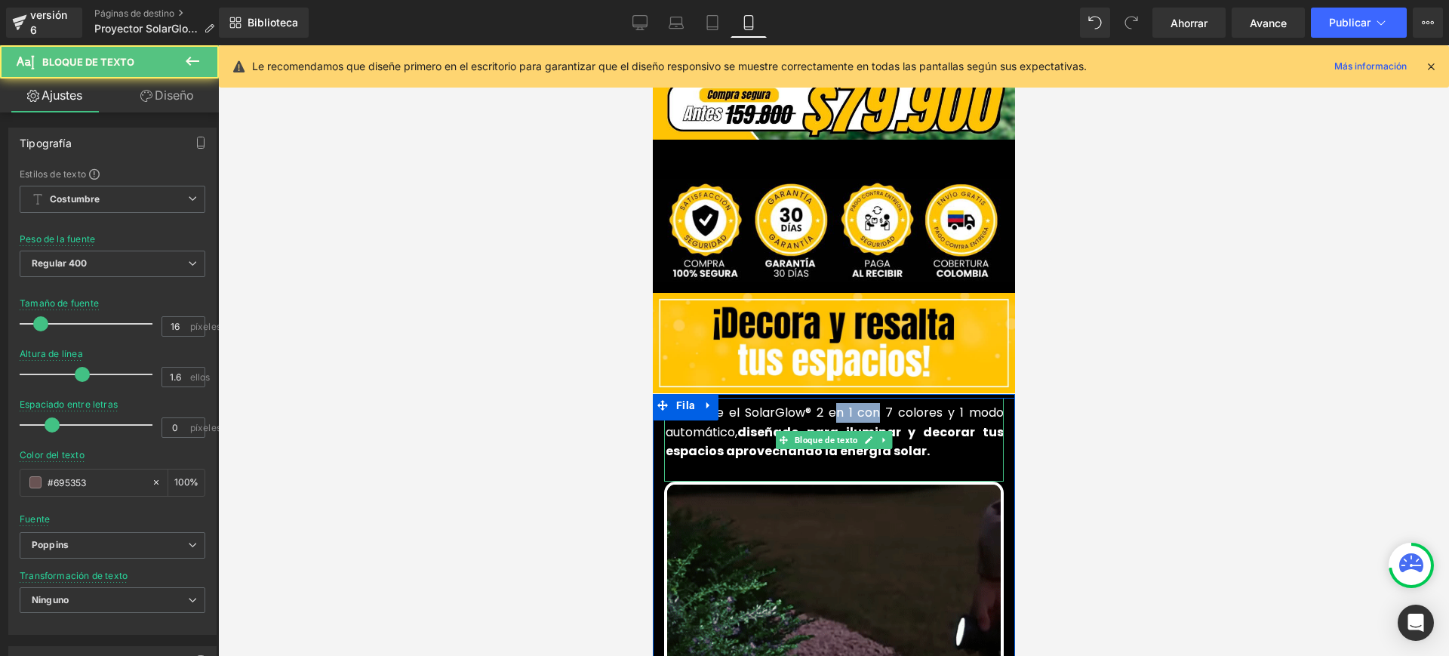
drag, startPoint x: 871, startPoint y: 385, endPoint x: 825, endPoint y: 380, distance: 46.3
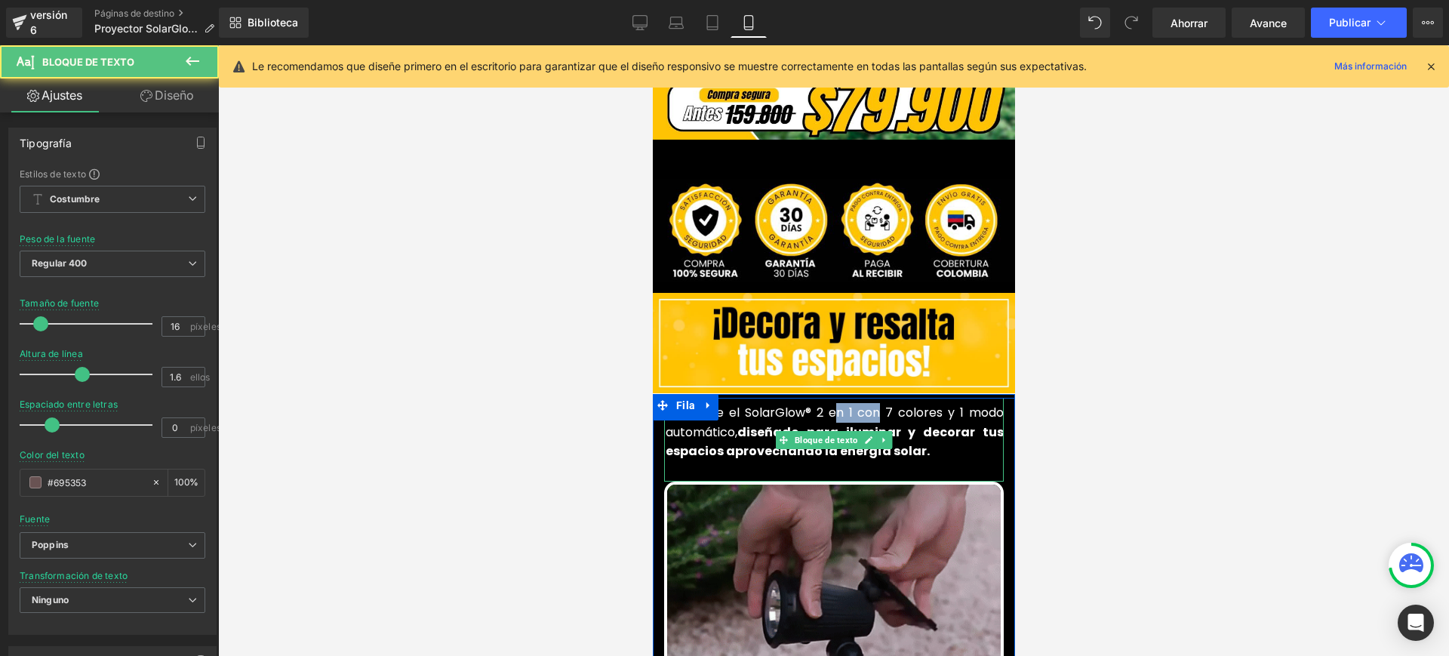
click at [826, 404] on font "Descubre el SolarGlow® 2 en 1 con 7 colores y 1 modo automático," at bounding box center [834, 422] width 338 height 37
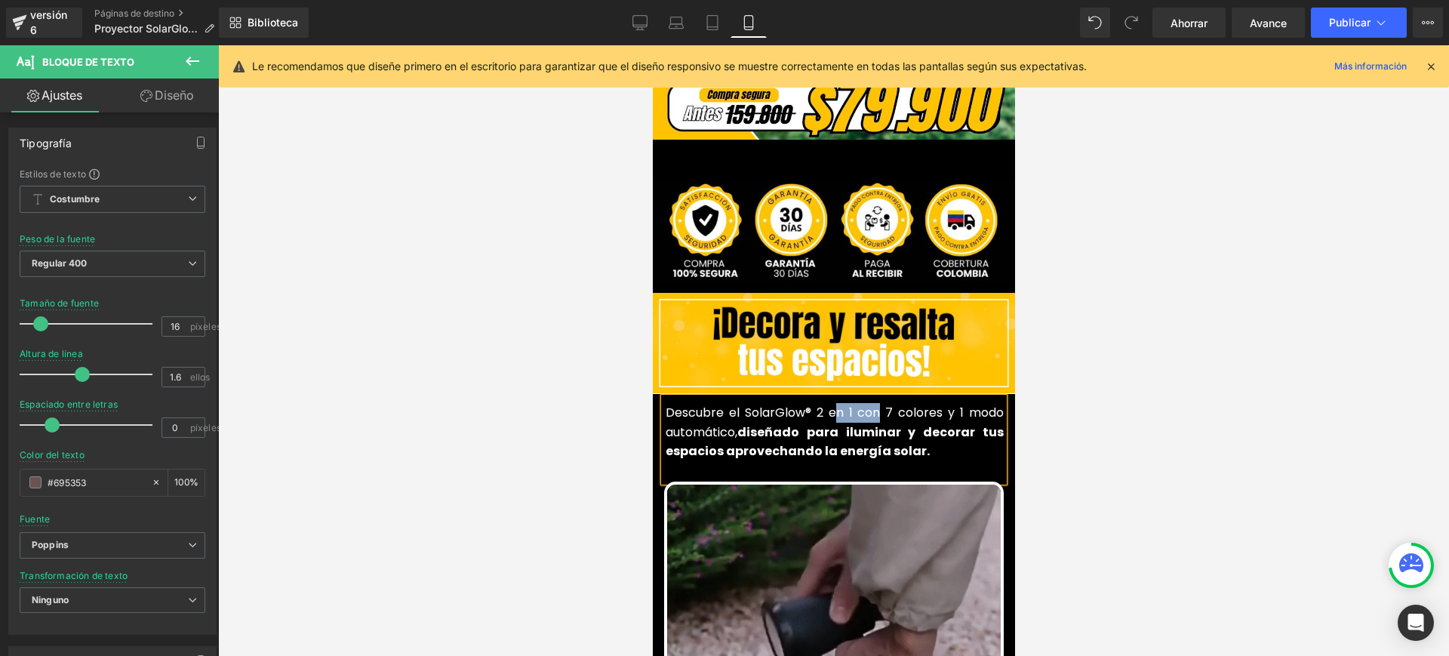
click at [880, 404] on font "Descubre el SolarGlow® 2 en 1 con 7 colores y 1 modo automático," at bounding box center [834, 422] width 338 height 37
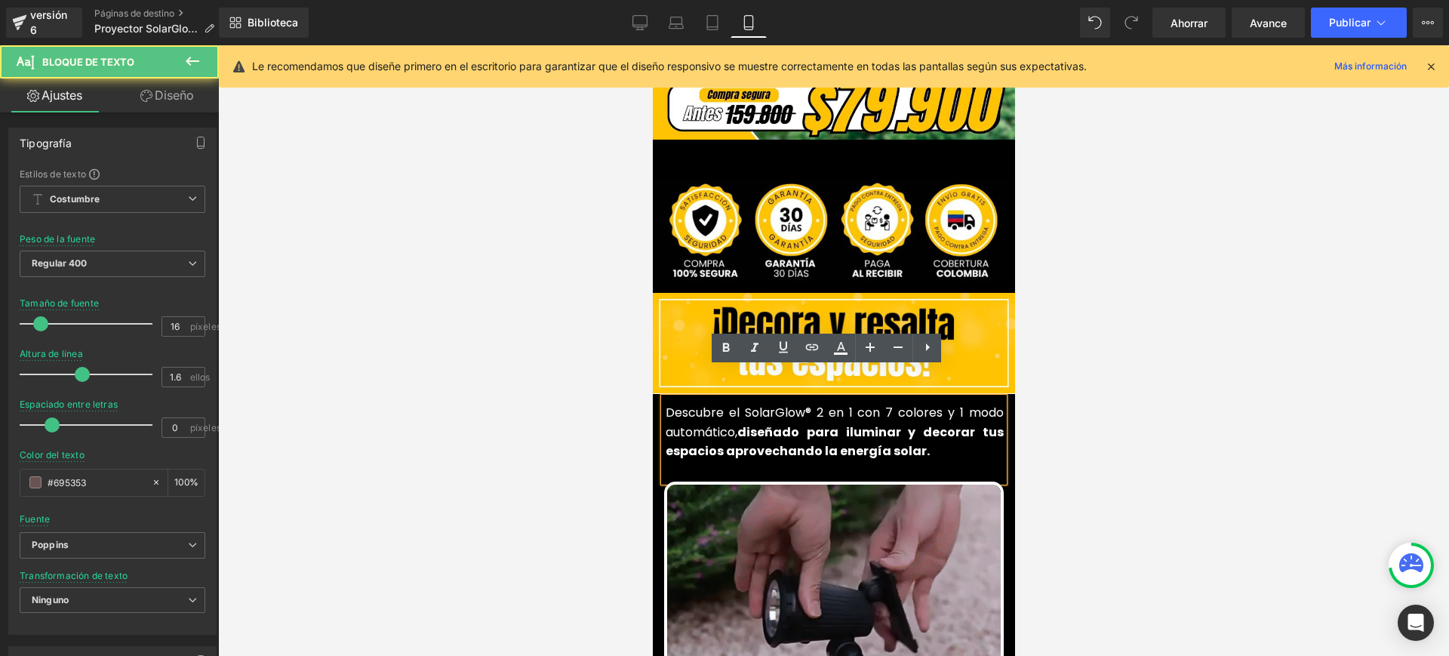
click at [870, 404] on font "Descubre el SolarGlow® 2 en 1 con 7 colores y 1 modo automático," at bounding box center [834, 422] width 338 height 37
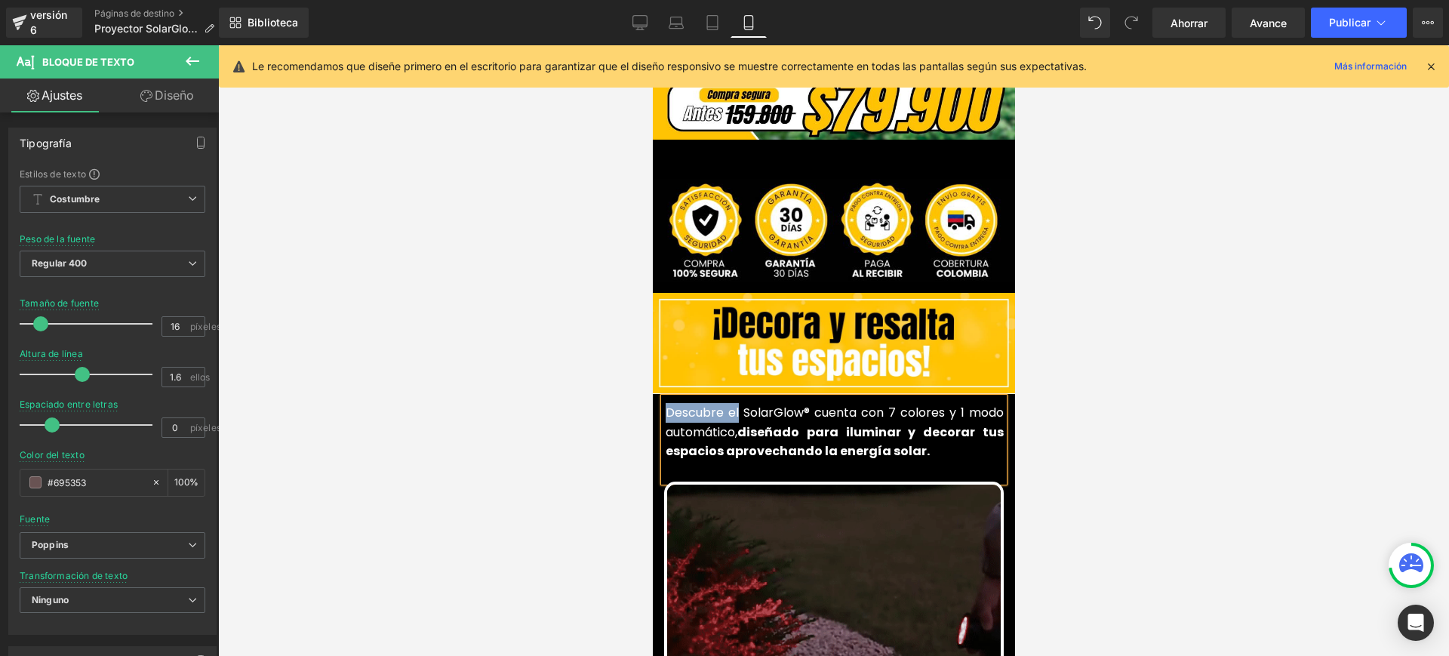
drag, startPoint x: 731, startPoint y: 383, endPoint x: 660, endPoint y: 385, distance: 71.7
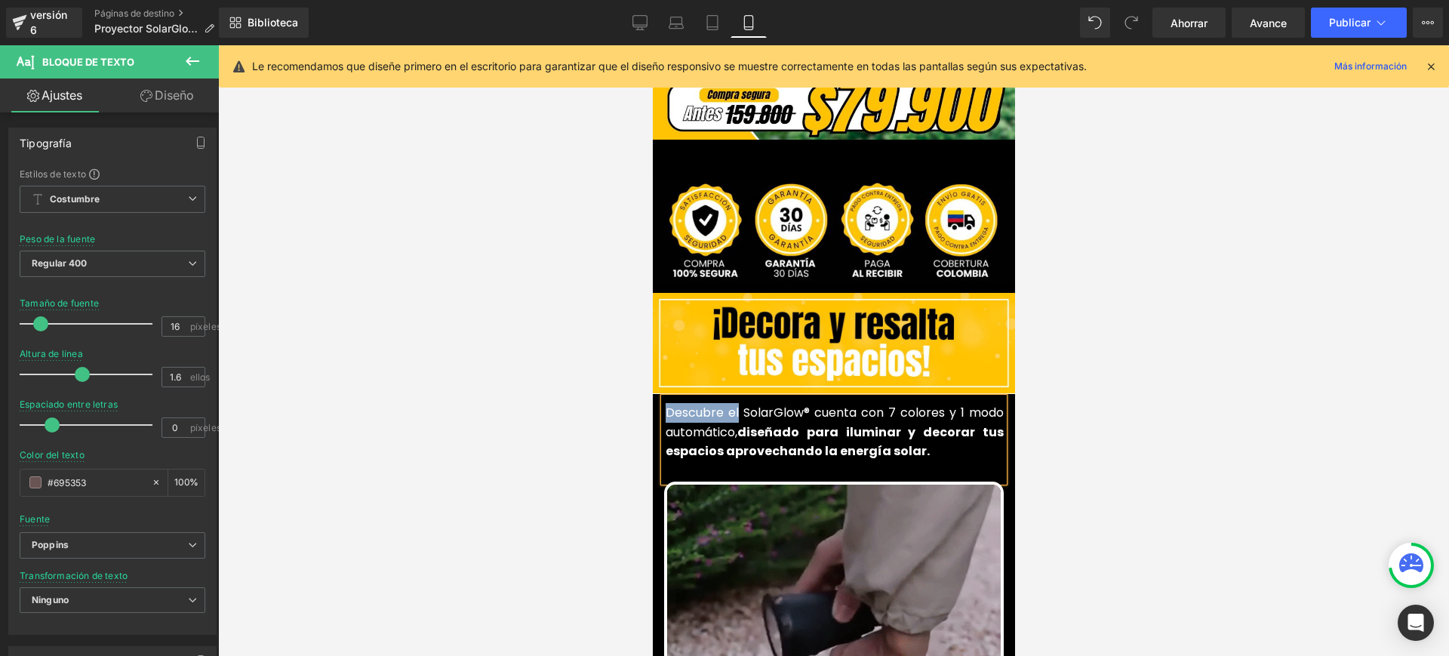
click at [665, 404] on font "Descubre el SolarGlow® cuenta con 7 colores y 1 modo automático," at bounding box center [834, 422] width 338 height 37
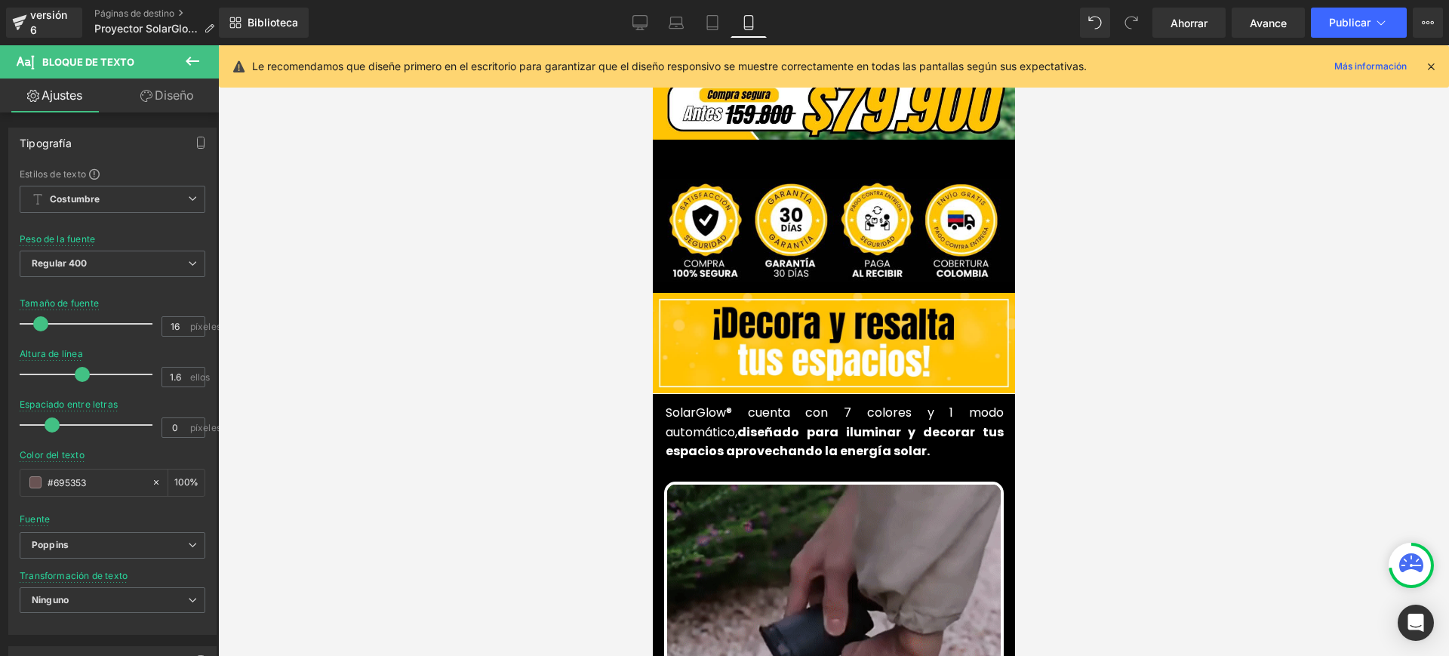
click at [1141, 463] on div at bounding box center [833, 350] width 1231 height 611
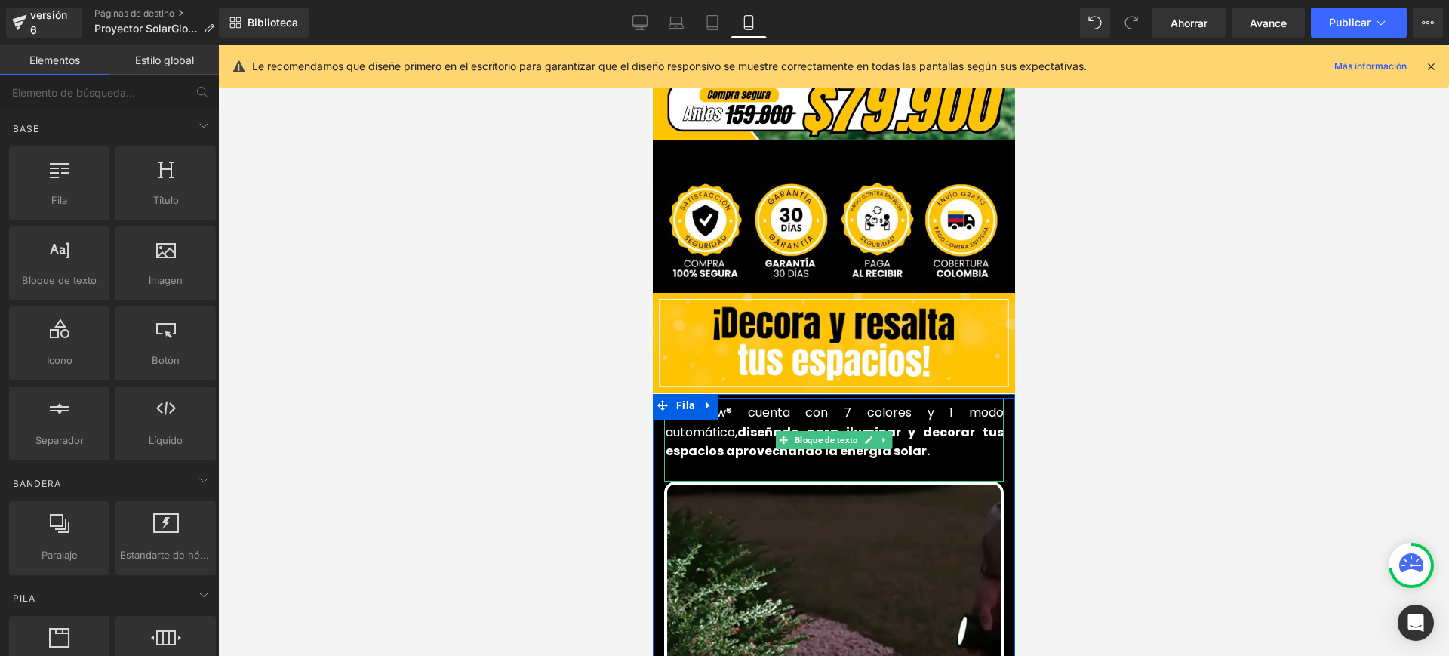
click at [668, 411] on p "SolarGlow® cuenta con 7 colores y 1 modo automático, diseñado para iluminar y d…" at bounding box center [834, 432] width 338 height 58
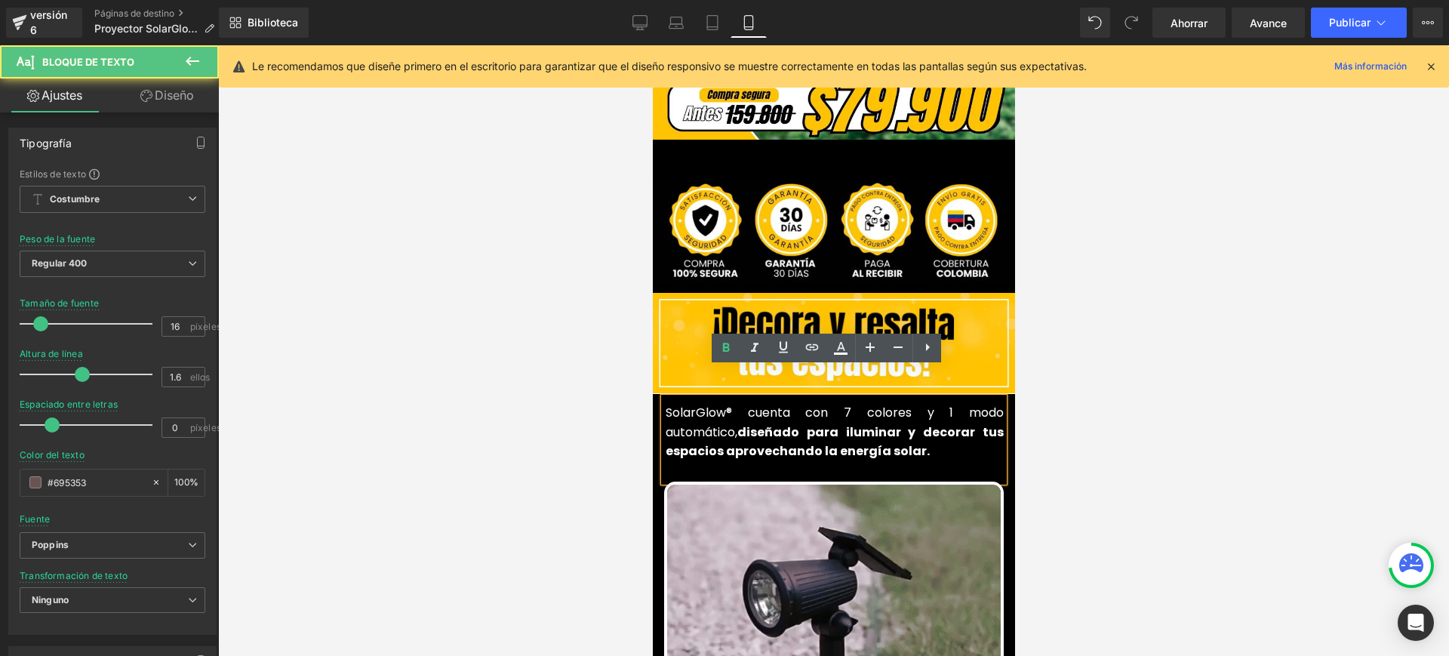
click at [665, 404] on font "SolarGlow® cuenta con 7 colores y 1 modo automático," at bounding box center [834, 422] width 338 height 37
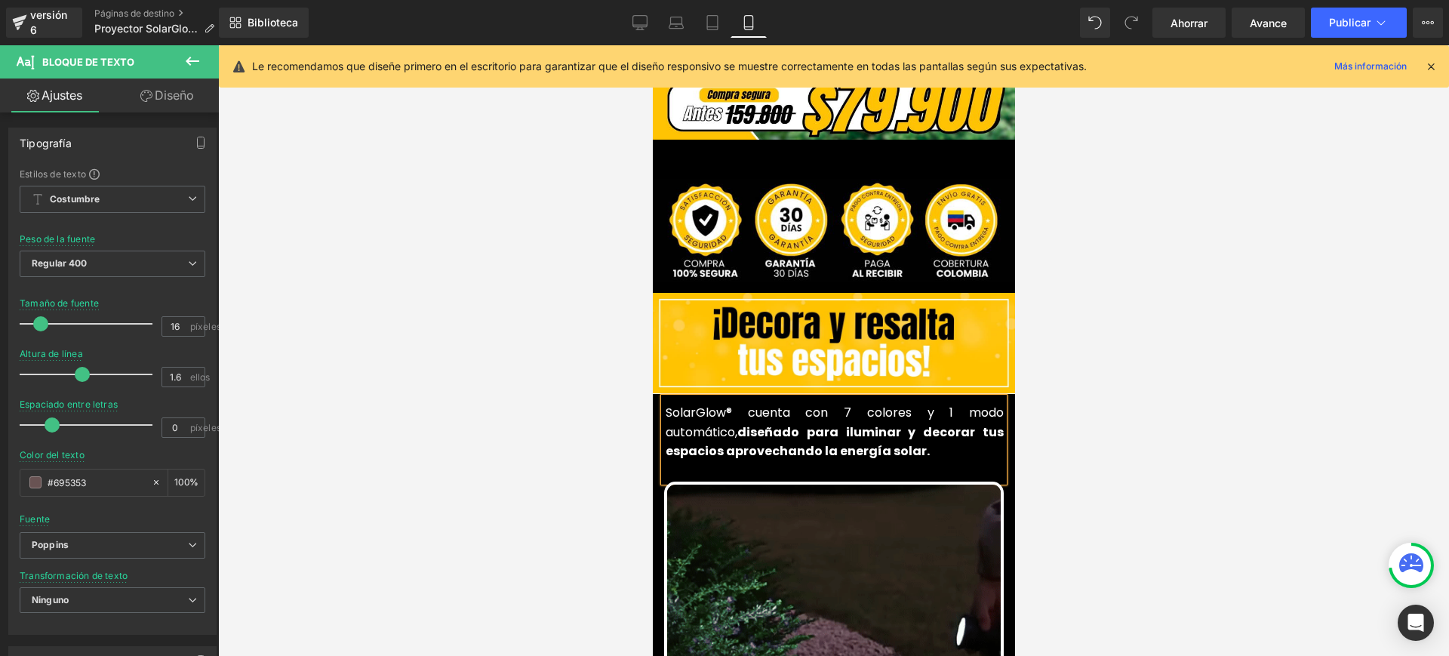
click at [1173, 445] on div at bounding box center [833, 350] width 1231 height 611
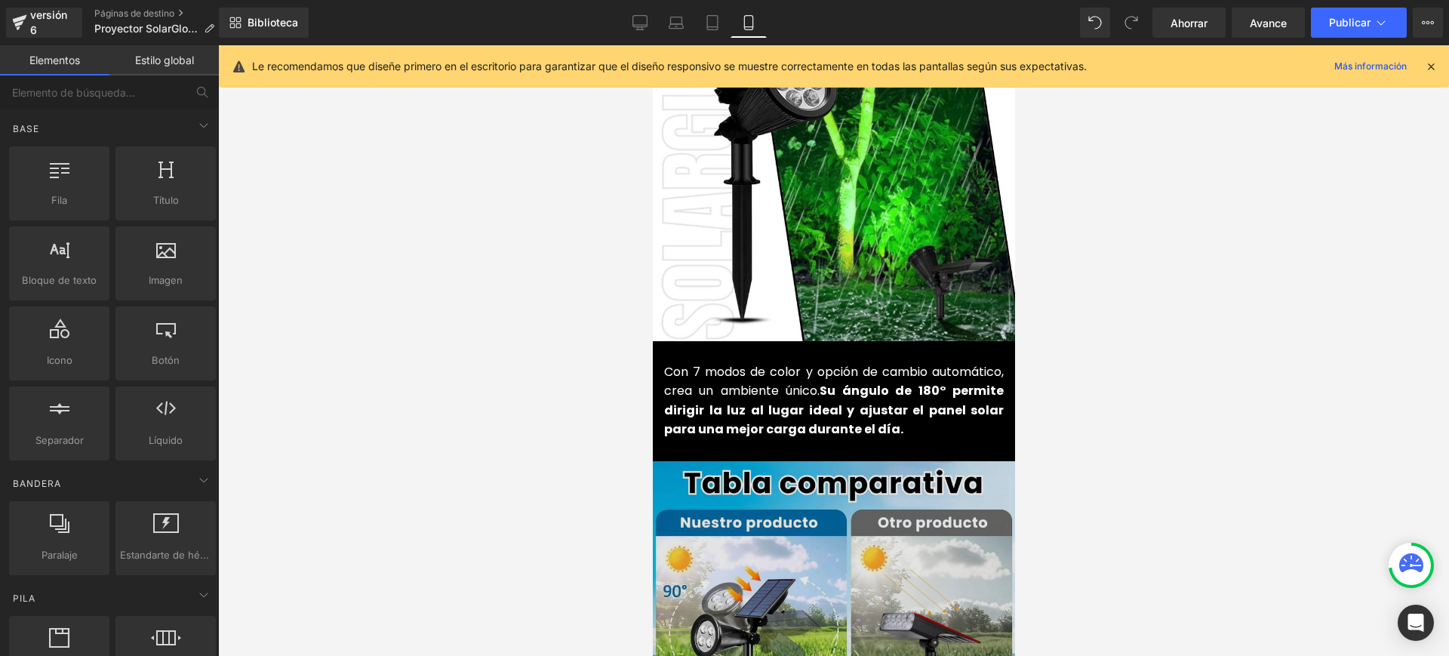
scroll to position [1698, 0]
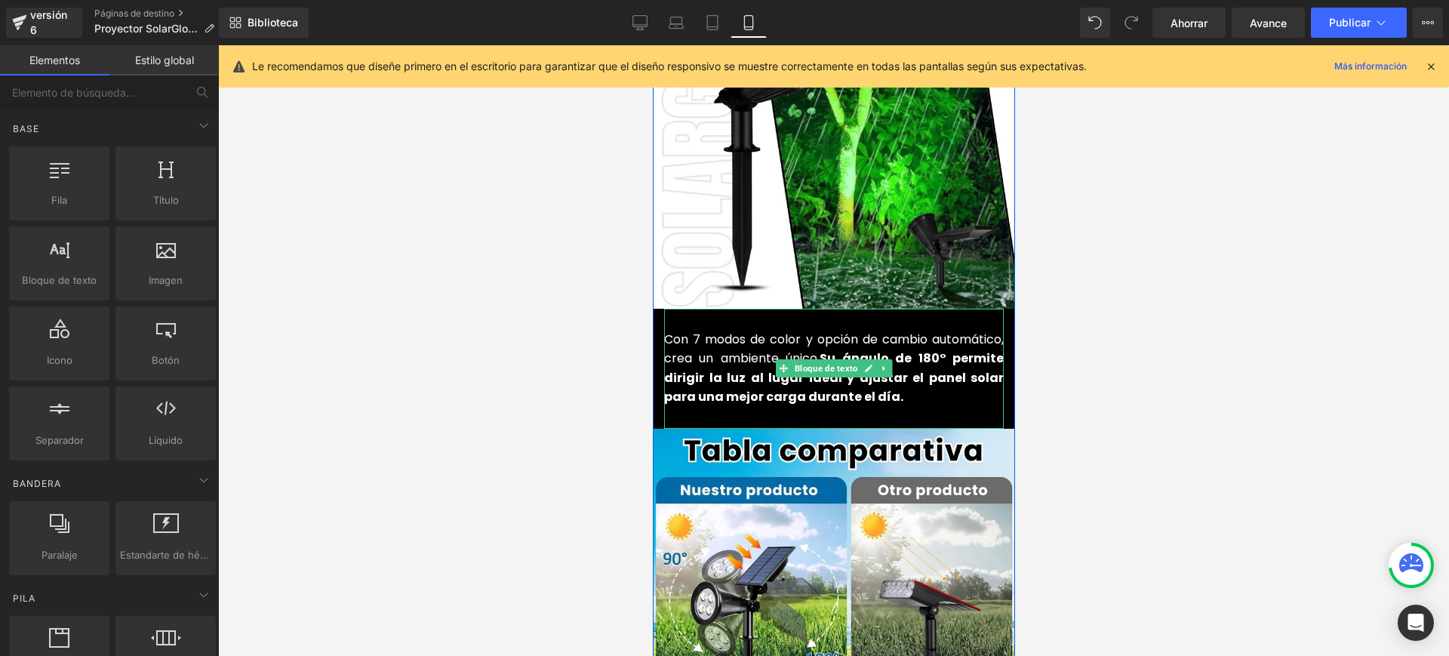
click at [811, 331] on font "Con 7 modos de color y opción de cambio automático, crea un ambiente único." at bounding box center [834, 349] width 340 height 37
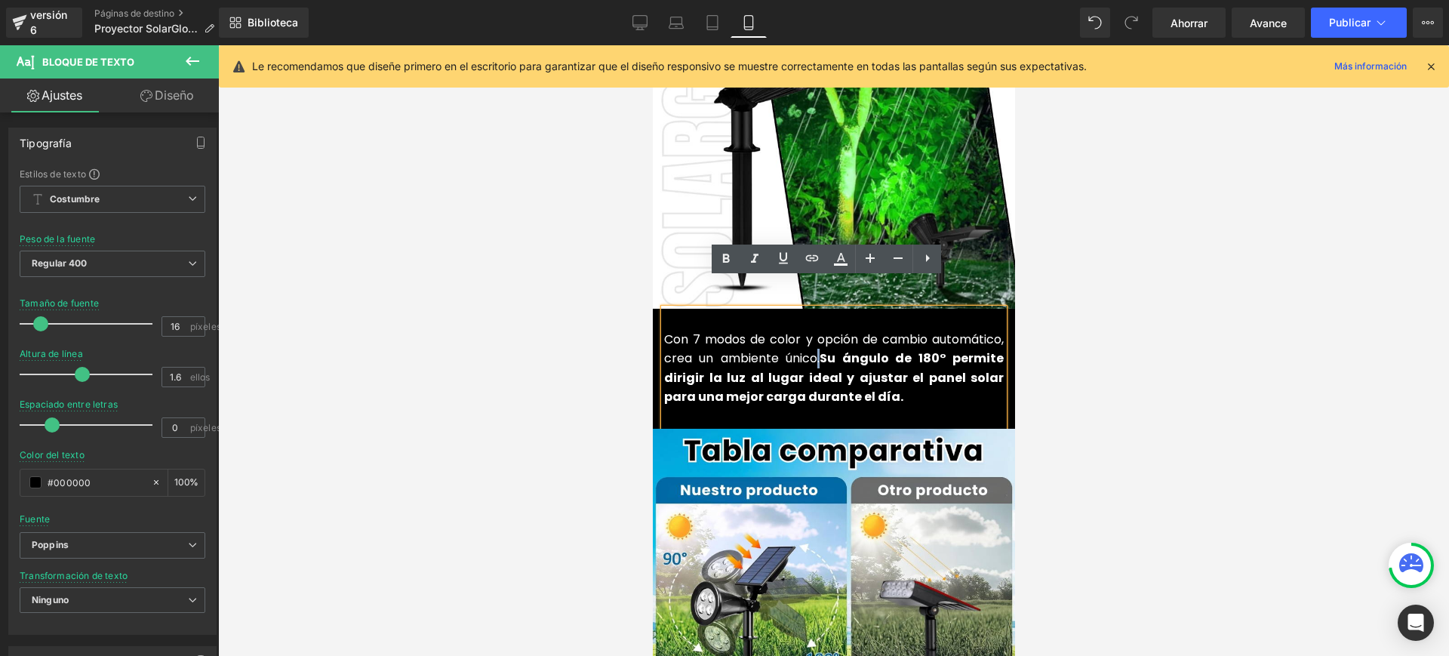
drag, startPoint x: 808, startPoint y: 333, endPoint x: 824, endPoint y: 344, distance: 18.9
click at [808, 331] on font "Con 7 modos de color y opción de cambio automático, crea un ambiente único." at bounding box center [834, 349] width 340 height 37
click at [809, 331] on font "Con 7 modos de color y opción de cambio automático, crea un ambiente único." at bounding box center [834, 349] width 340 height 37
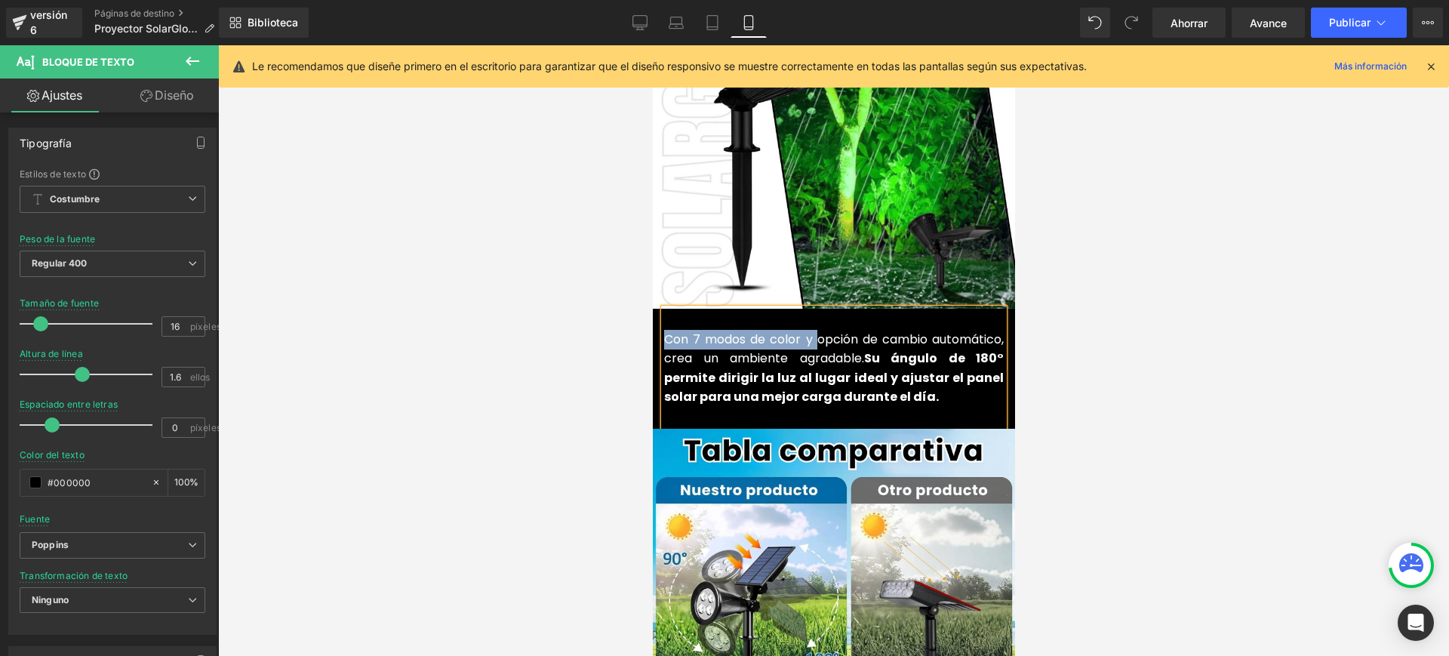
drag, startPoint x: 805, startPoint y: 309, endPoint x: 659, endPoint y: 307, distance: 146.5
click at [664, 331] on font "Con 7 modos de color y opción de cambio automático, crea un ambiente agradable." at bounding box center [834, 349] width 340 height 37
drag, startPoint x: 944, startPoint y: 308, endPoint x: 946, endPoint y: 325, distance: 17.4
click at [945, 331] on font "Este proyector tiene cambio automático, crea un ambiente agradable." at bounding box center [834, 349] width 340 height 37
click at [1120, 396] on div at bounding box center [833, 350] width 1231 height 611
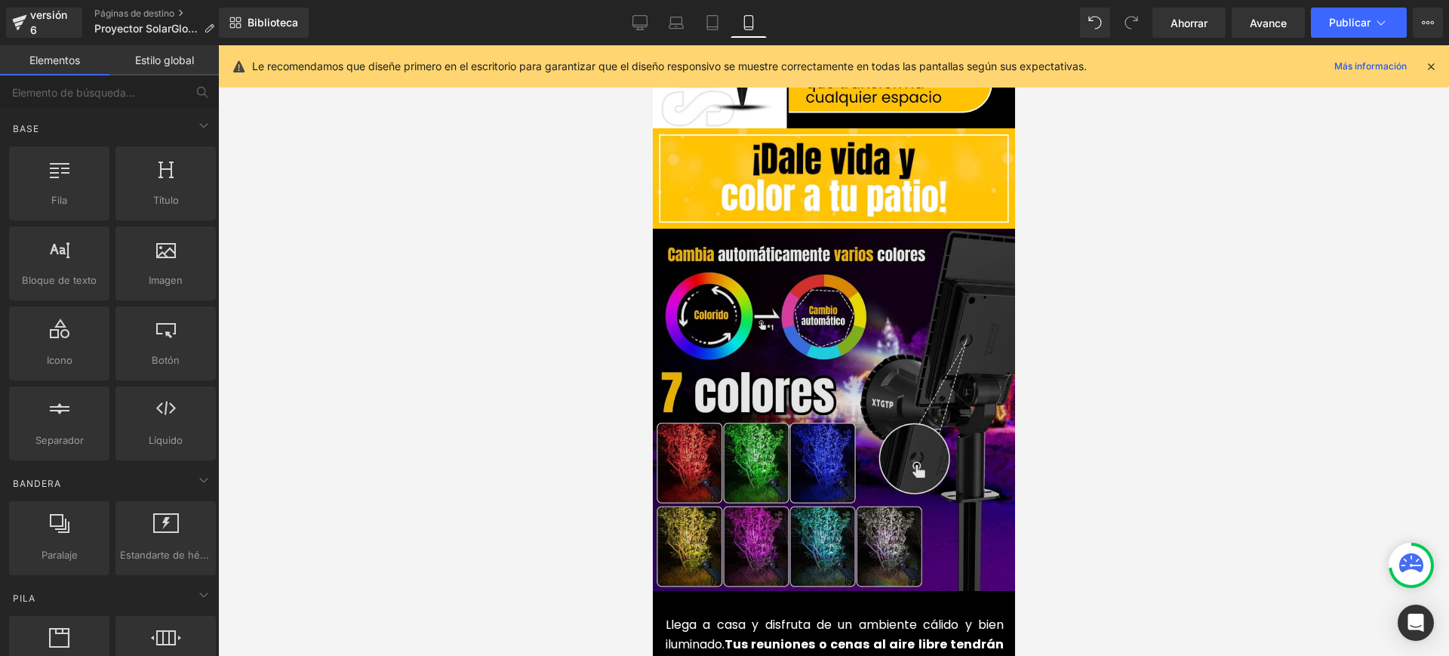
scroll to position [3491, 0]
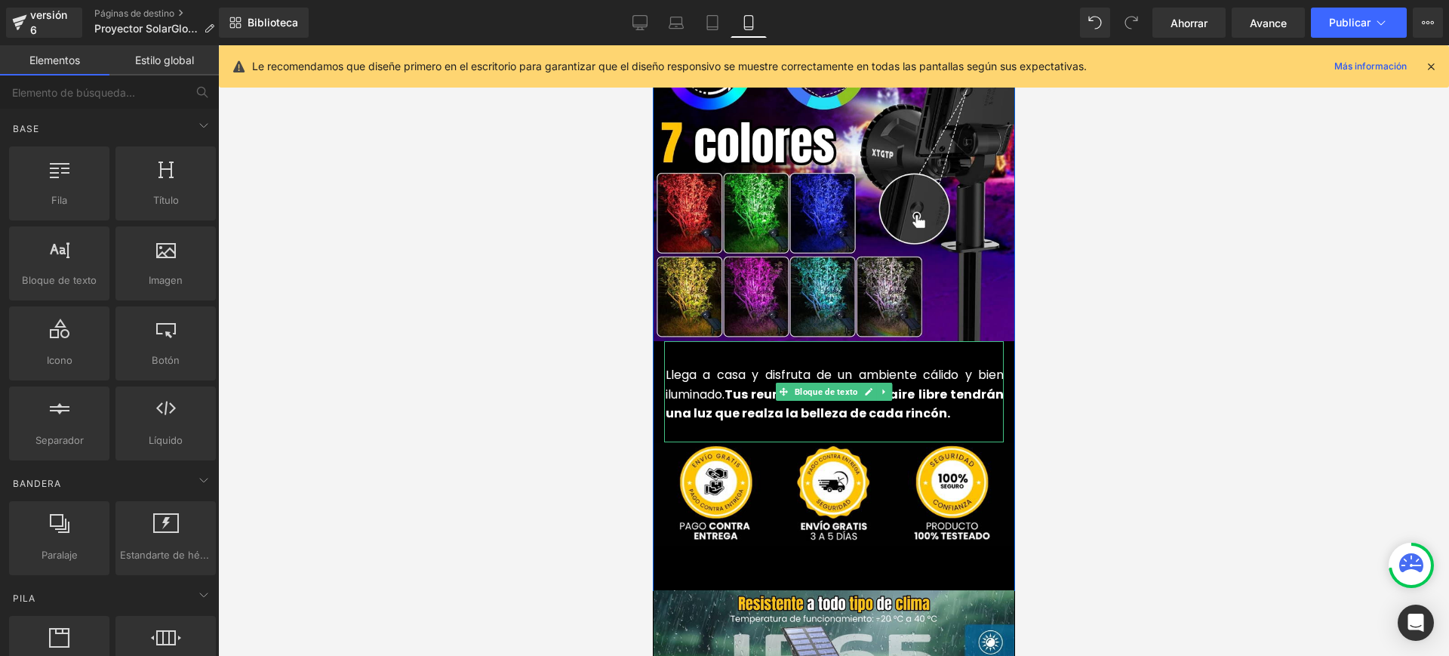
click at [706, 386] on font "Tus reuniones o cenas al aire libre tendrán una luz que realza la belleza de ca…" at bounding box center [834, 404] width 338 height 37
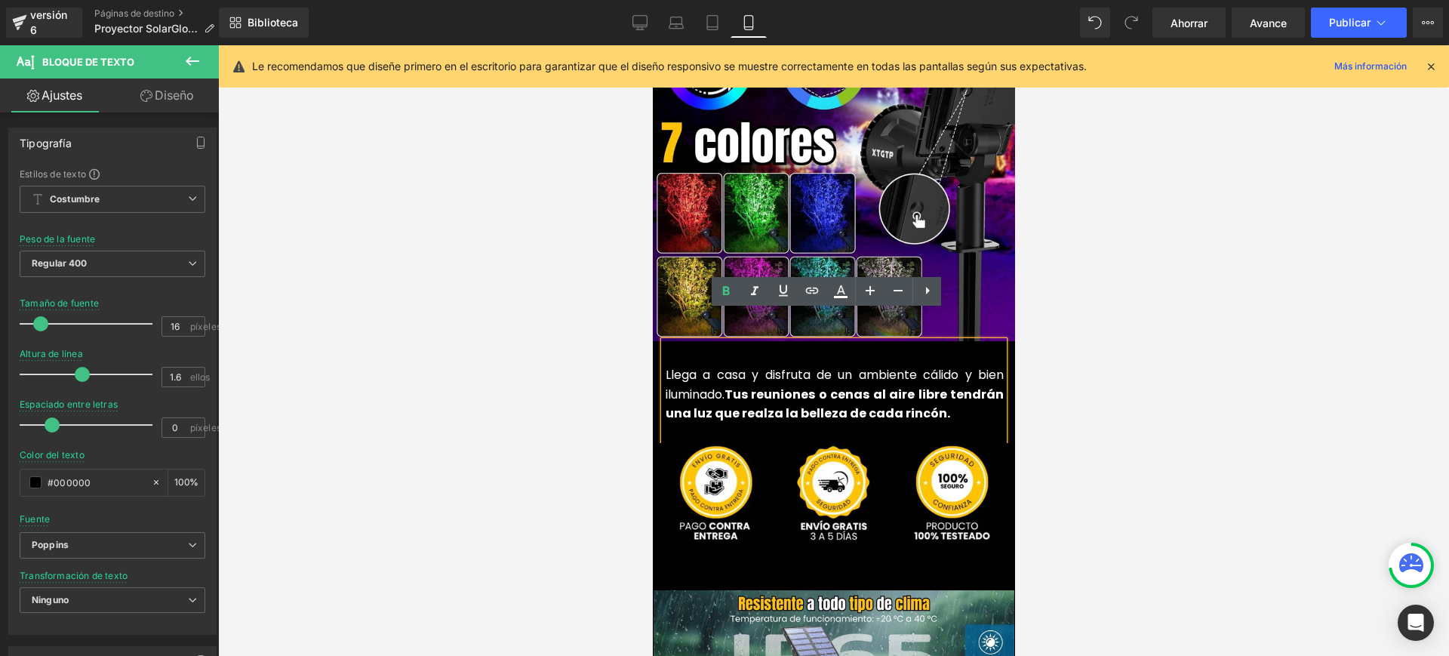
click at [707, 366] on font "Llega a casa y disfruta de un ambiente cálido y bien iluminado." at bounding box center [834, 384] width 338 height 37
click at [1101, 391] on div at bounding box center [833, 350] width 1231 height 611
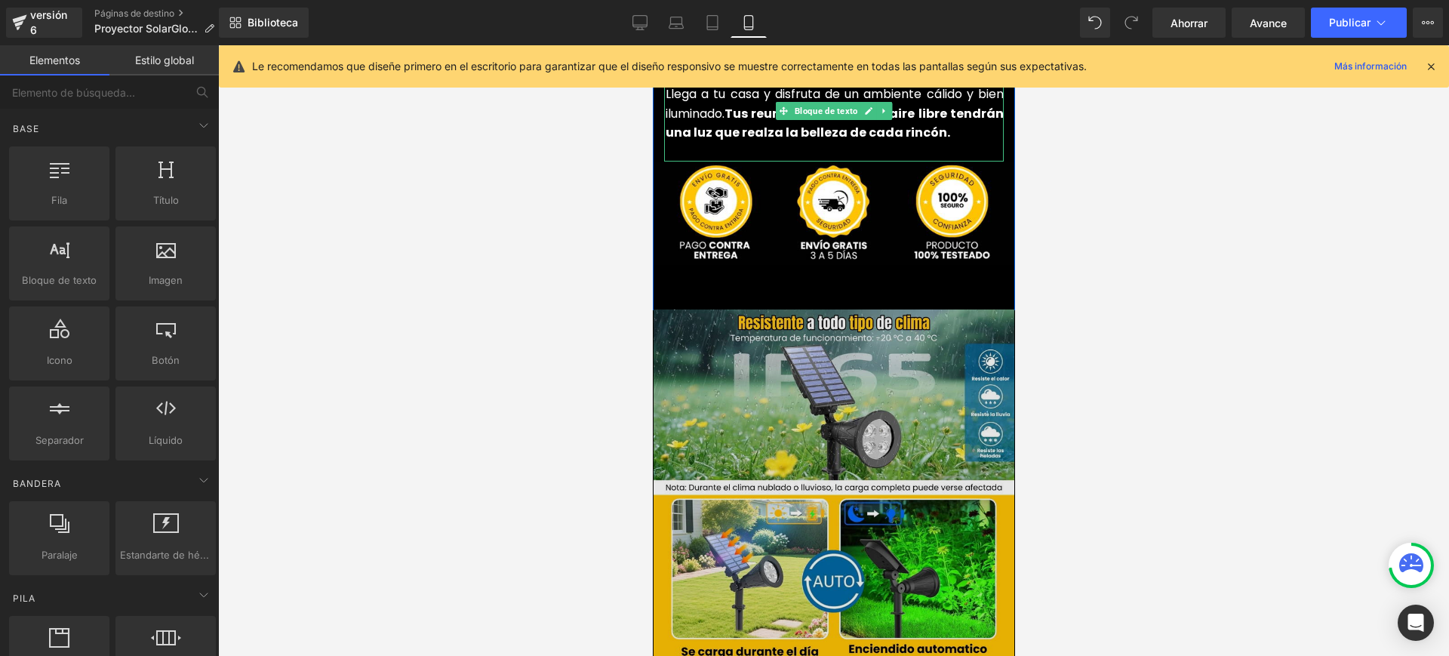
scroll to position [3774, 0]
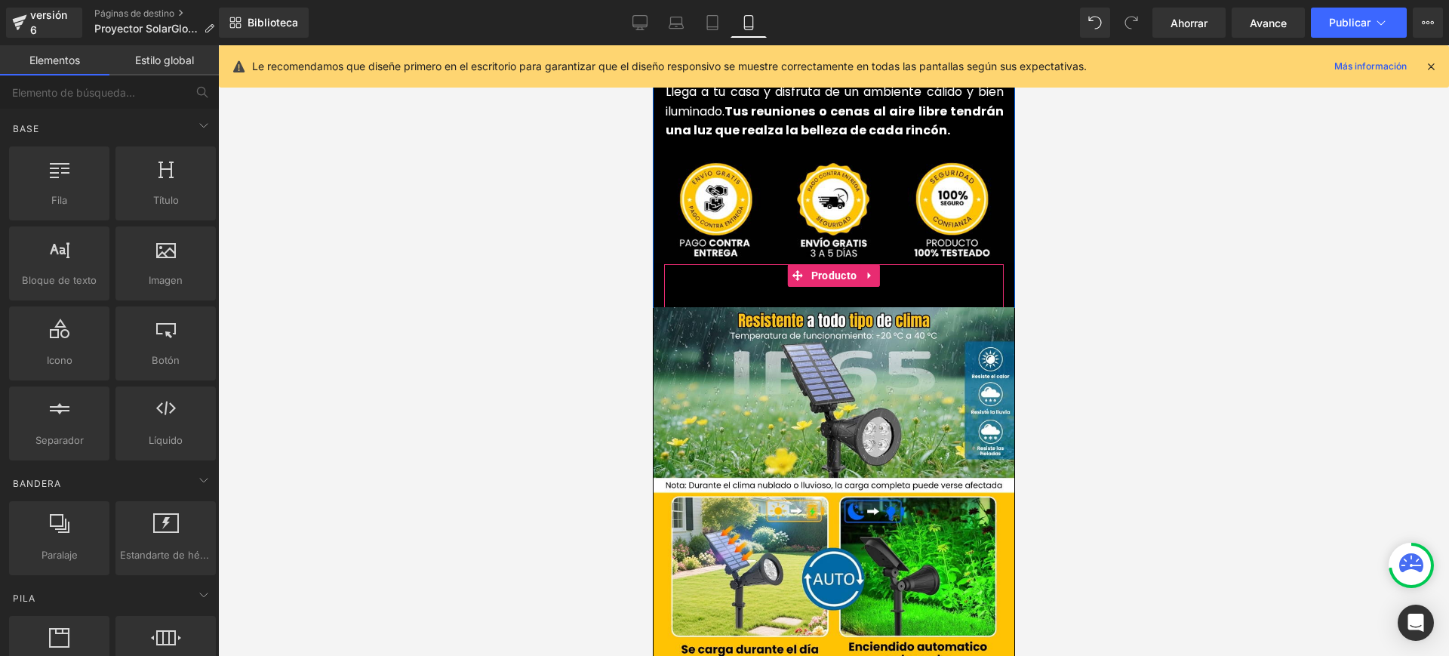
click at [731, 264] on div "Añadir a la cesta (P) Botón del carrito" at bounding box center [834, 283] width 340 height 38
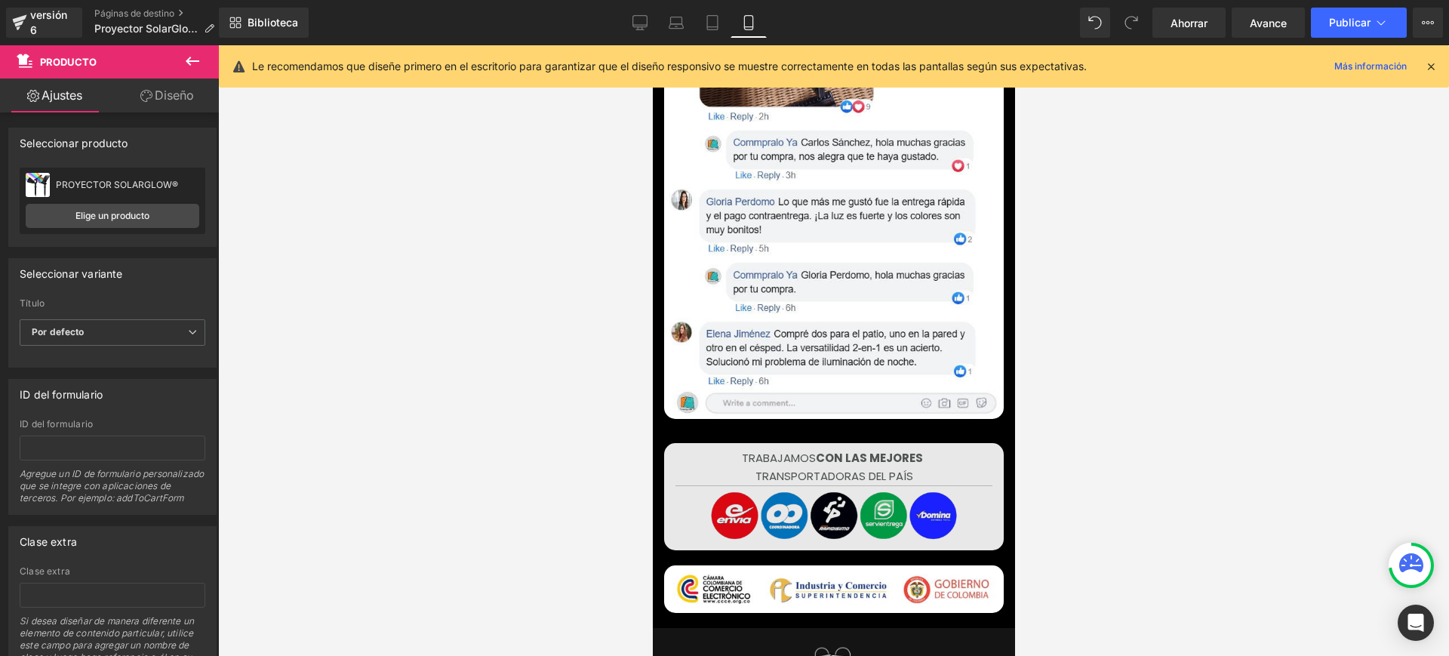
scroll to position [6133, 0]
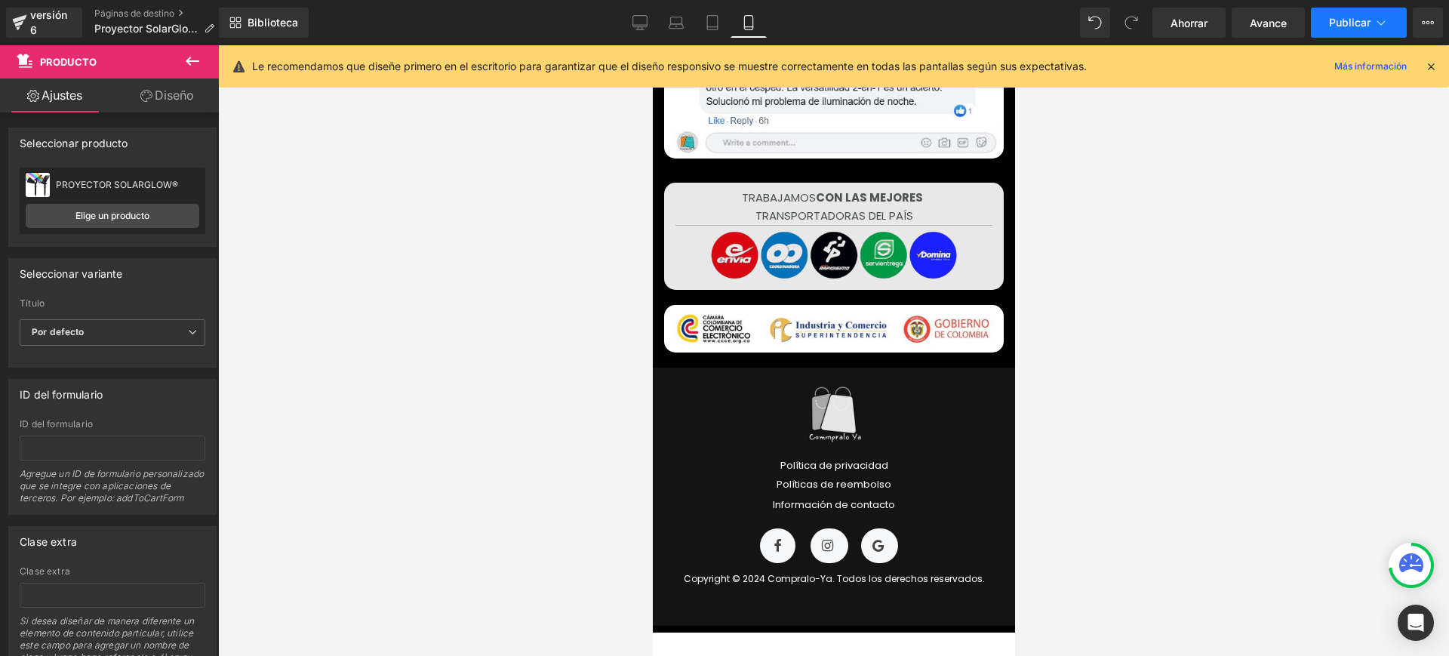
click at [1363, 19] on font "Publicar" at bounding box center [1350, 22] width 42 height 13
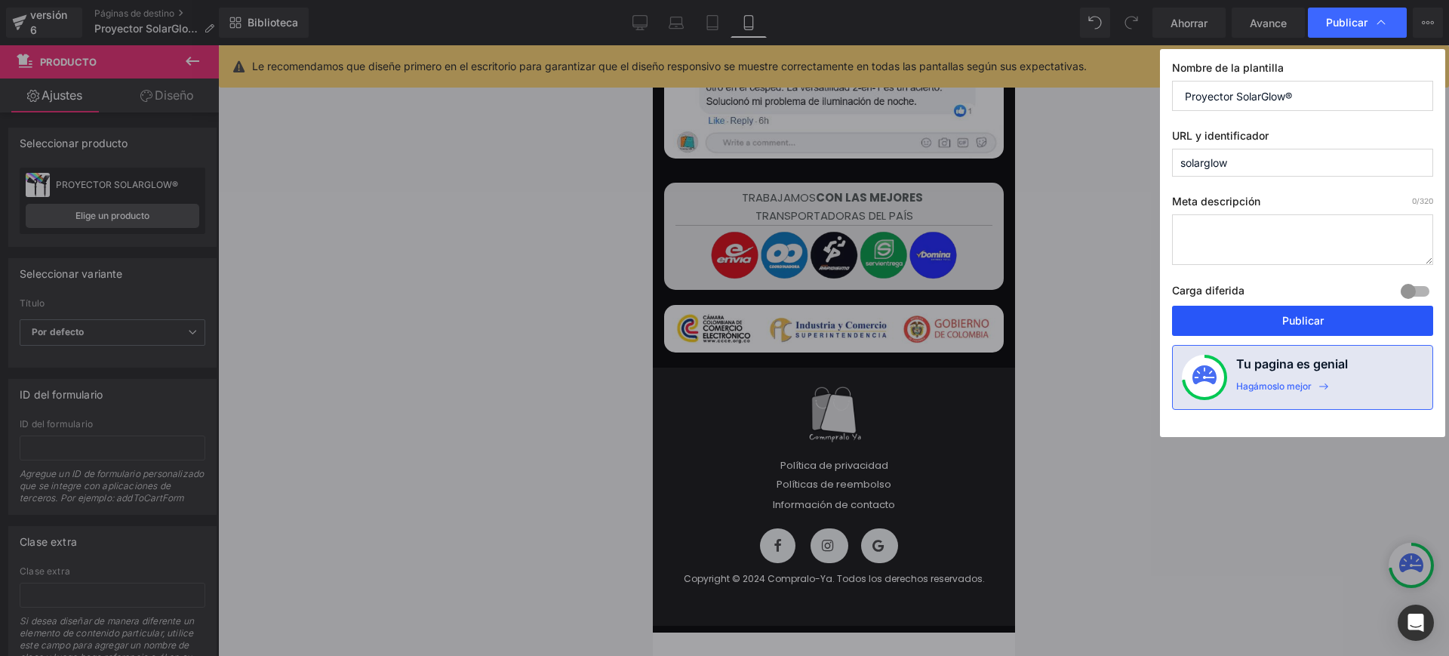
click at [1311, 319] on font "Publicar" at bounding box center [1304, 320] width 42 height 13
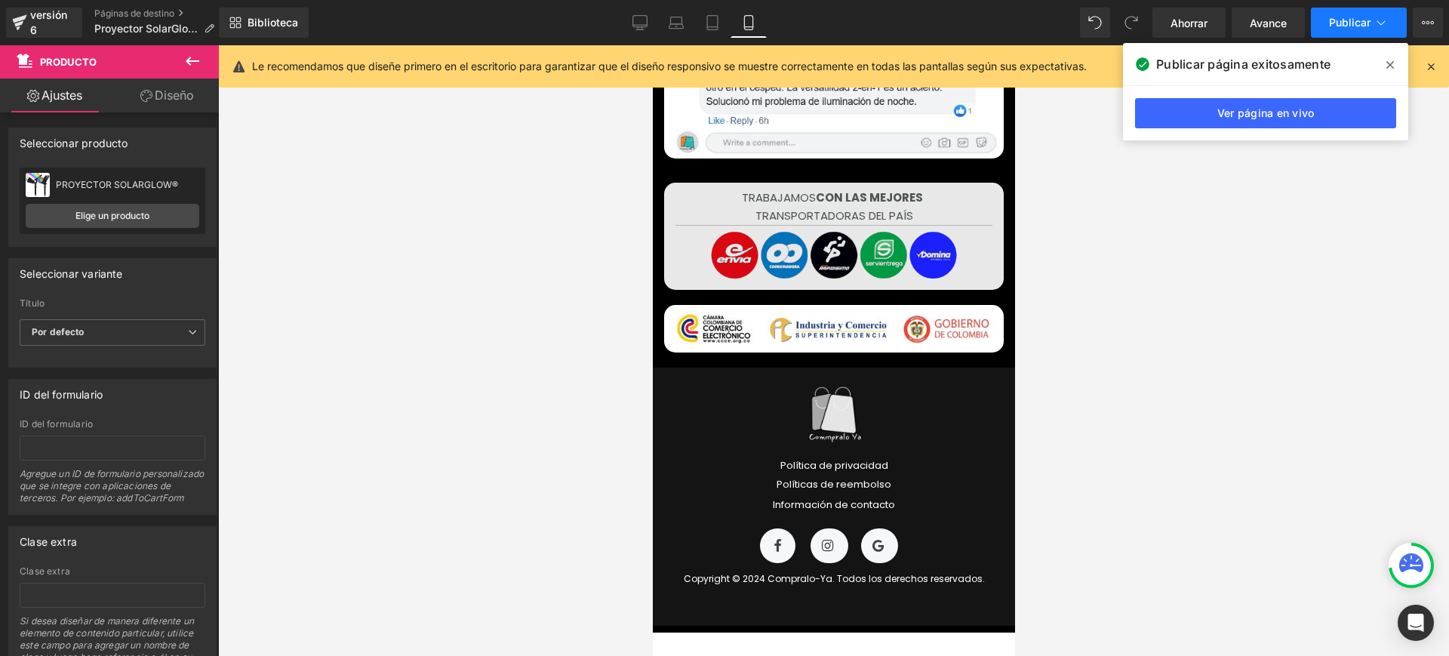
click at [1349, 25] on font "Publicar" at bounding box center [1350, 22] width 42 height 13
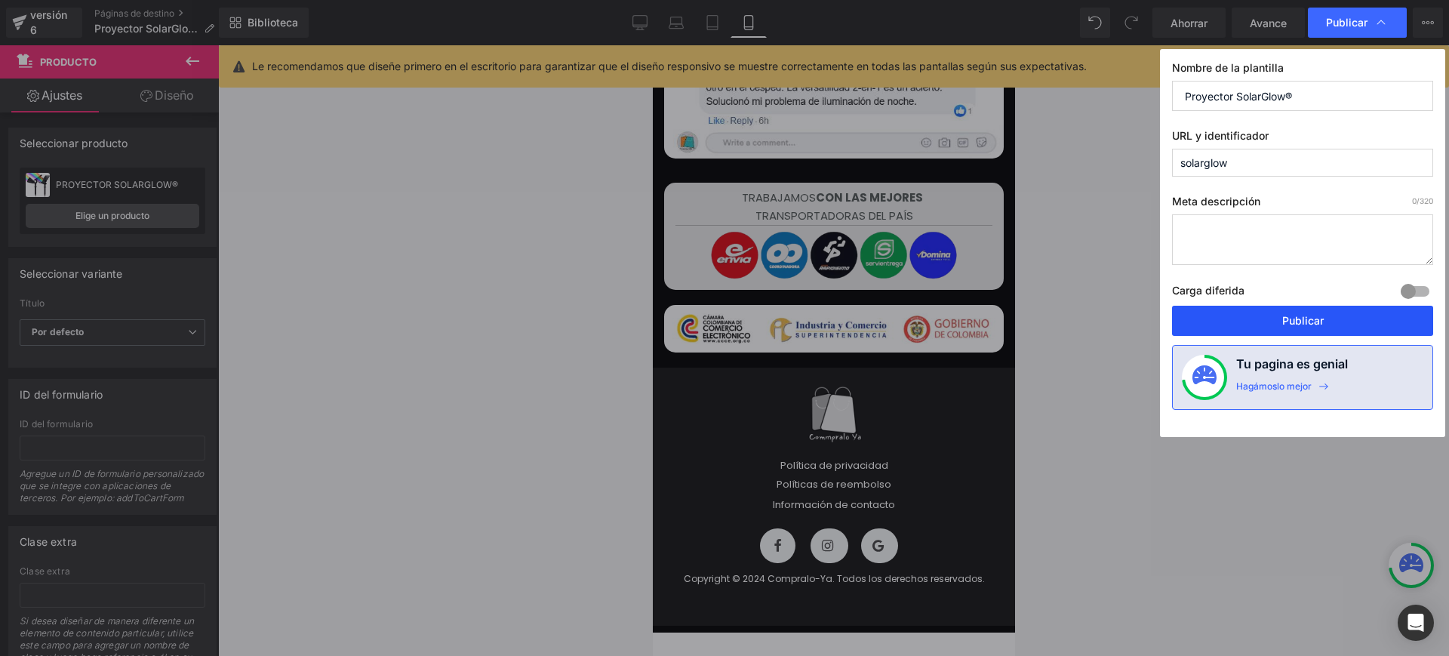
click at [1295, 309] on button "Publicar" at bounding box center [1302, 321] width 261 height 30
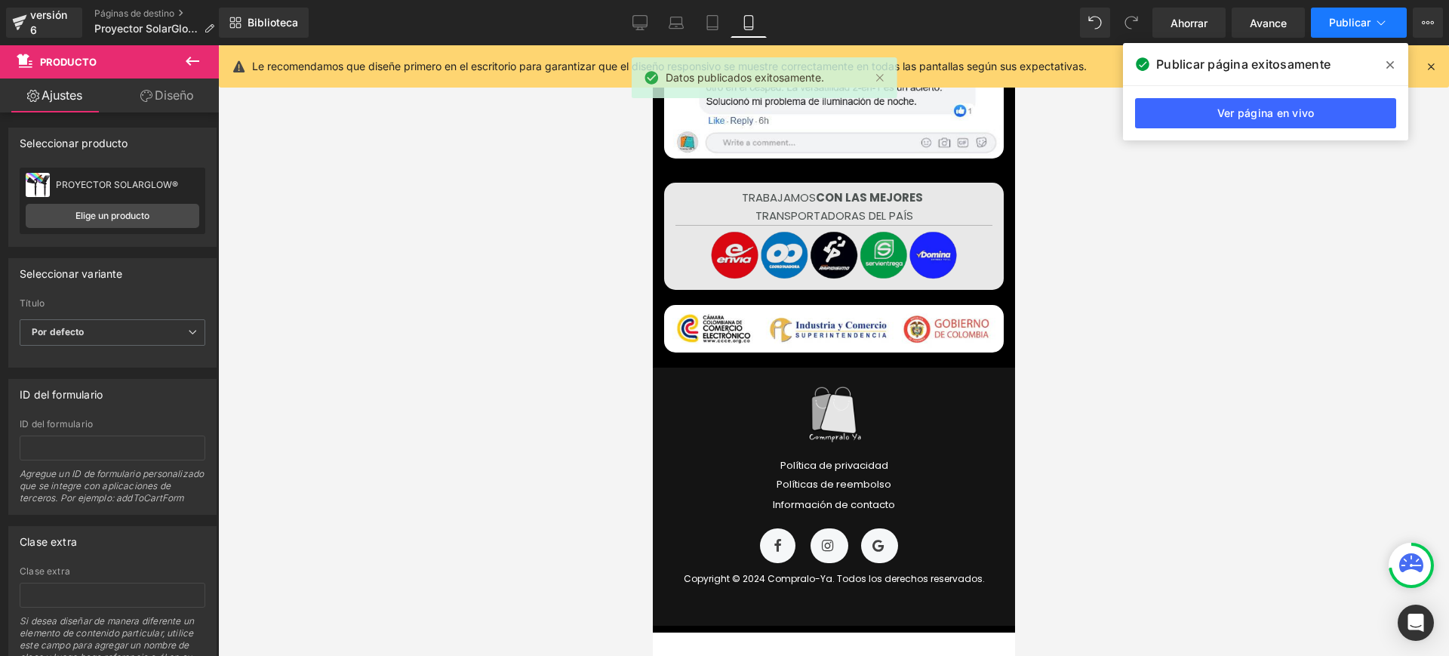
click at [1375, 16] on icon at bounding box center [1381, 22] width 15 height 15
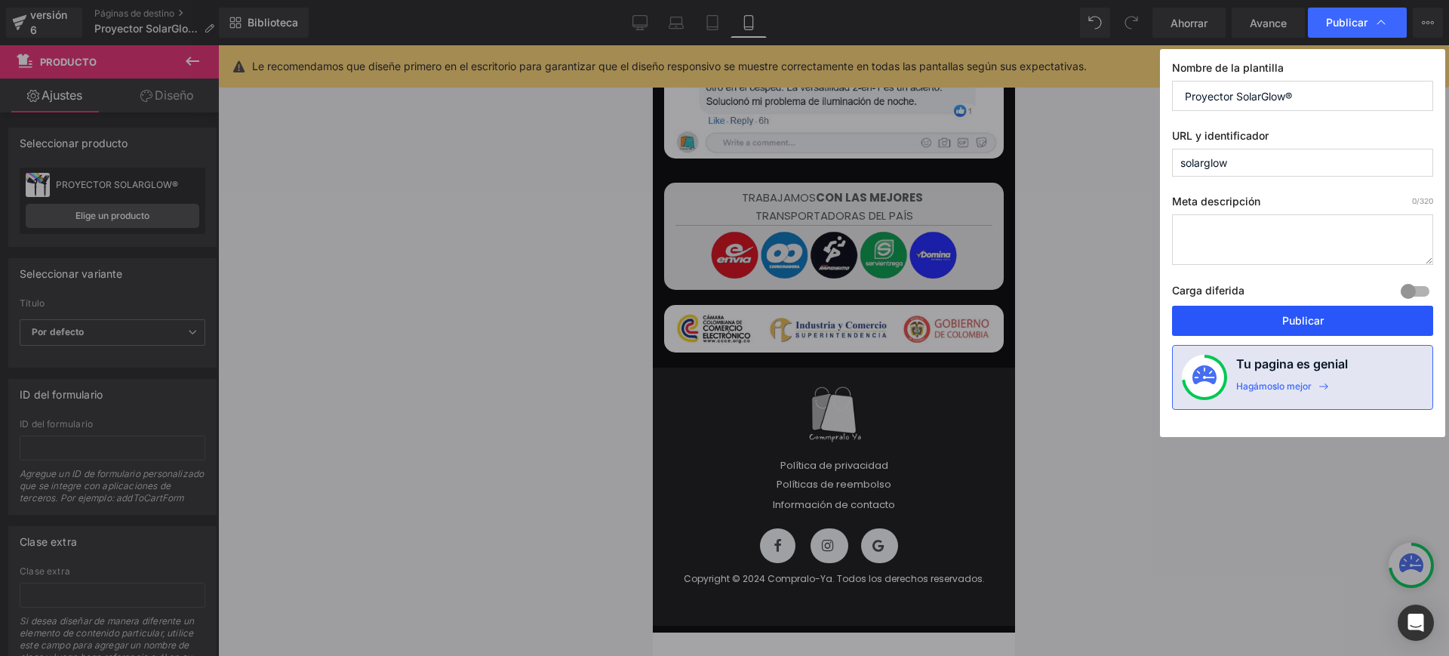
click at [1308, 320] on font "Publicar" at bounding box center [1304, 320] width 42 height 13
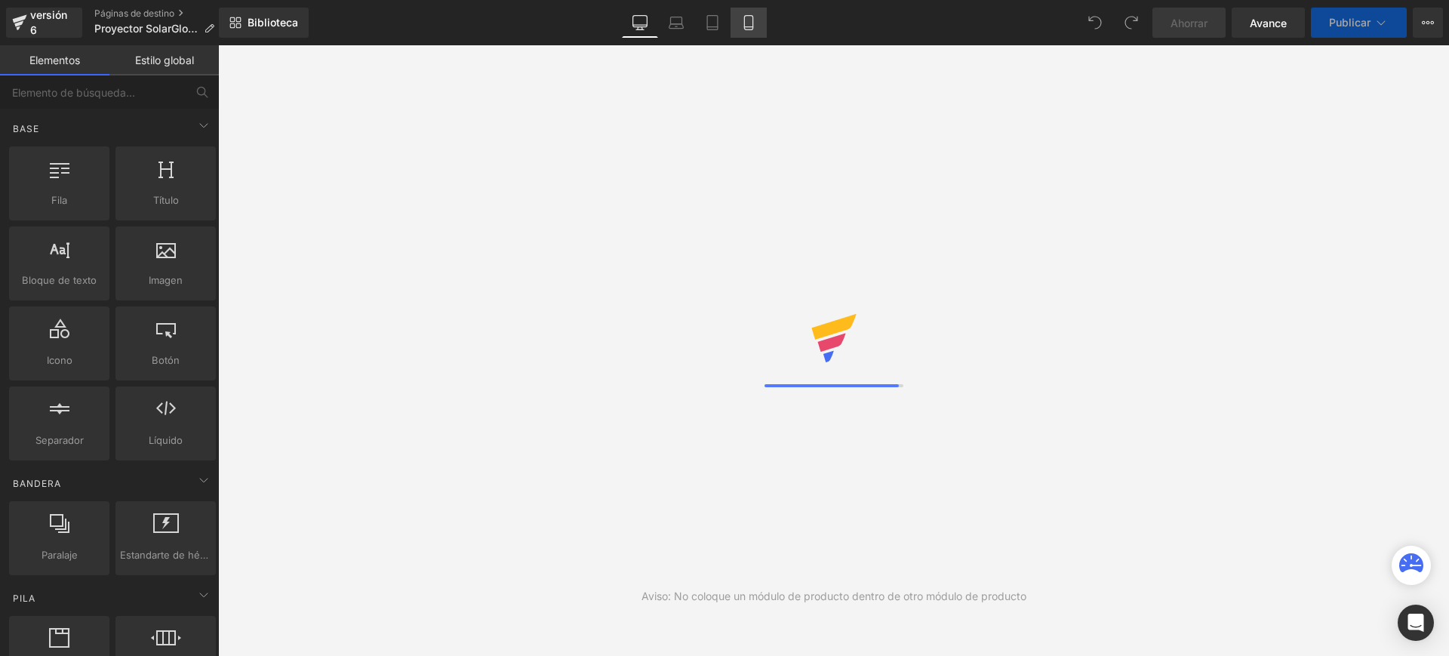
click at [750, 20] on icon at bounding box center [748, 22] width 15 height 15
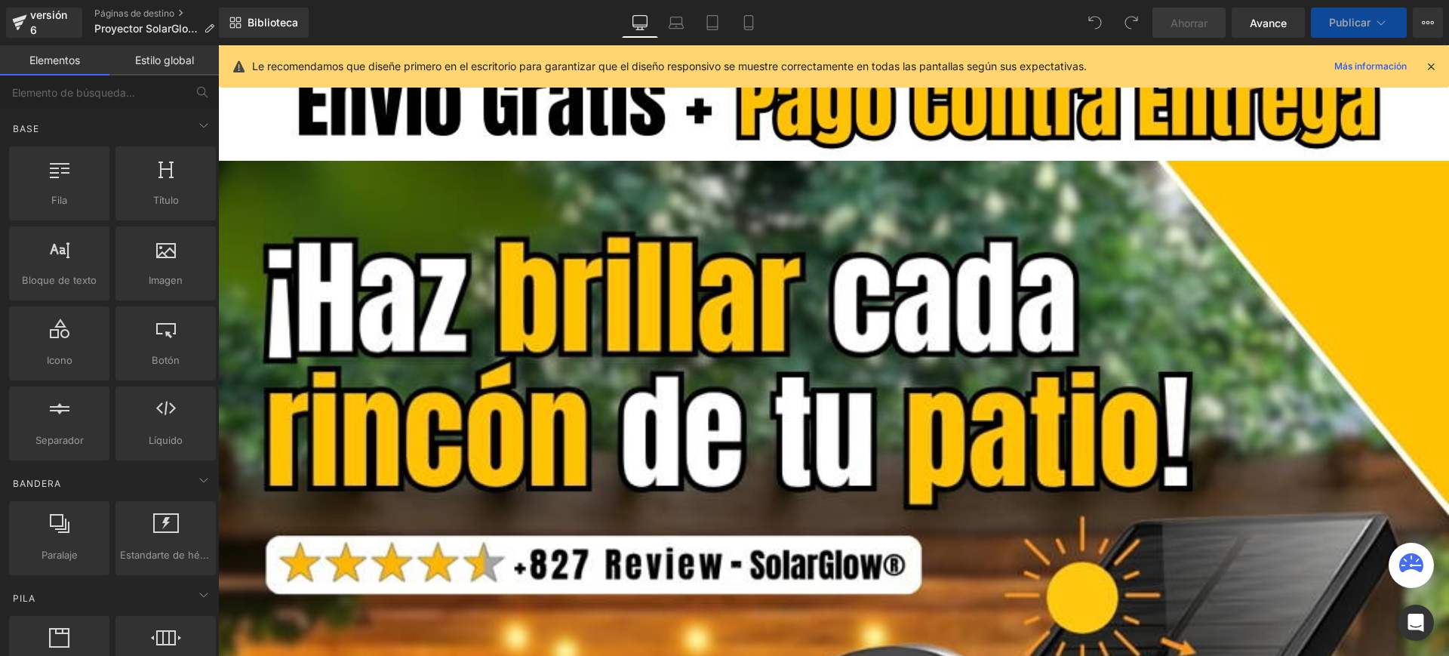
click at [737, 43] on div "Biblioteca De oficina De oficina Computadora portátil Tableta Móvil Ahorrar Ava…" at bounding box center [834, 22] width 1230 height 45
click at [750, 29] on icon at bounding box center [748, 23] width 8 height 14
